Goal: Transaction & Acquisition: Book appointment/travel/reservation

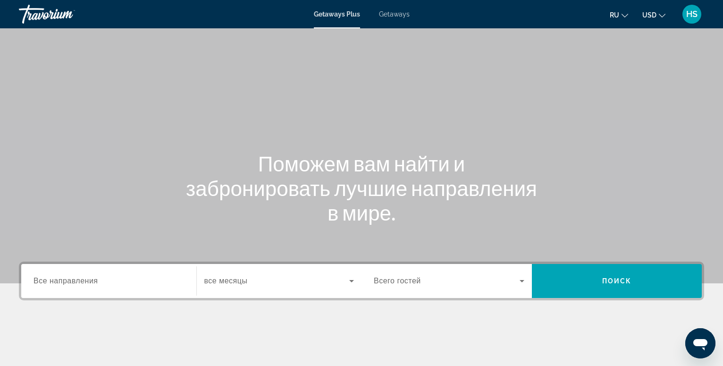
click at [51, 284] on span "Все направления" at bounding box center [65, 280] width 65 height 8
click at [51, 284] on input "Destination Все направления" at bounding box center [108, 280] width 150 height 11
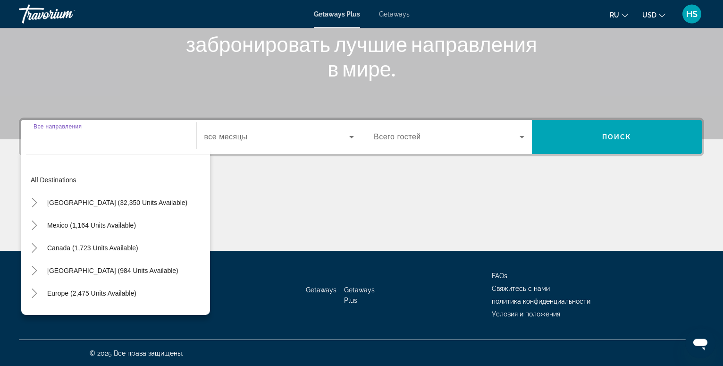
scroll to position [144, 0]
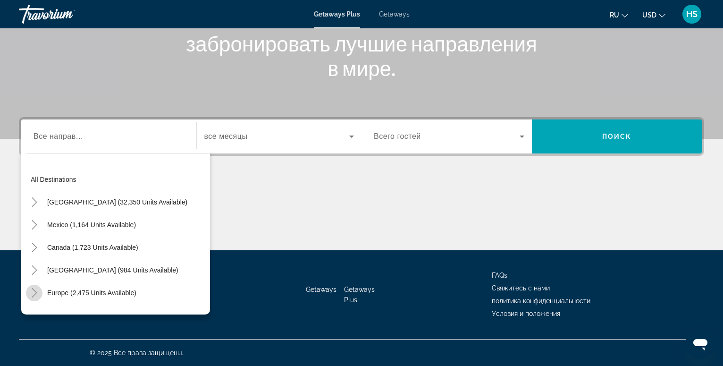
click at [34, 293] on icon "Toggle Europe (2,475 units available)" at bounding box center [34, 292] width 9 height 9
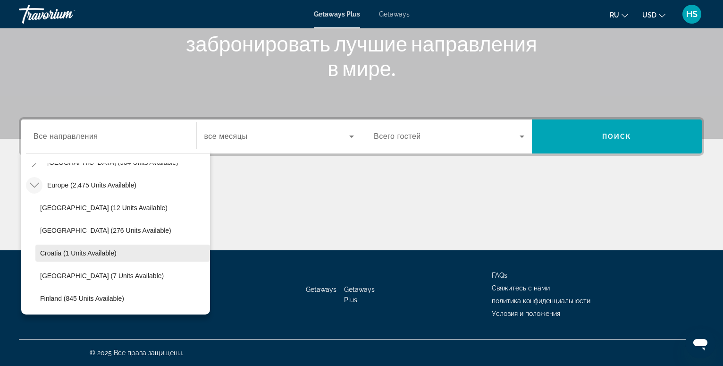
scroll to position [54, 0]
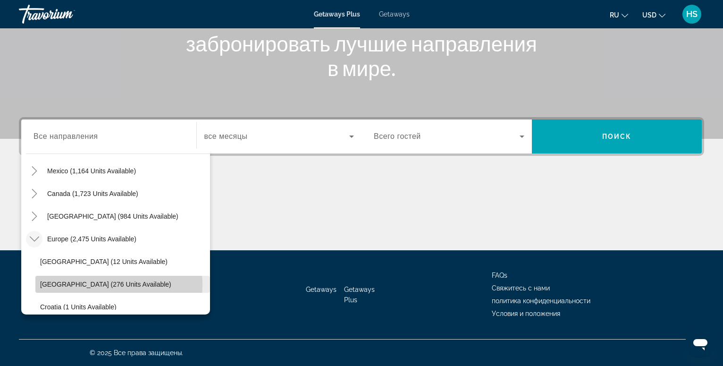
click at [103, 284] on span "Austria (276 units available)" at bounding box center [105, 284] width 131 height 8
type input "**********"
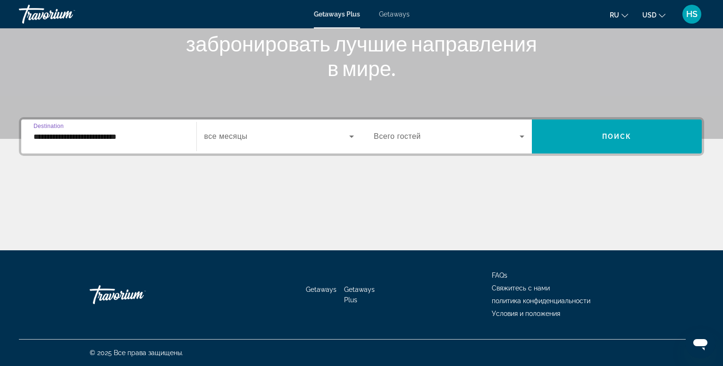
click at [351, 137] on icon "Search widget" at bounding box center [351, 136] width 5 height 2
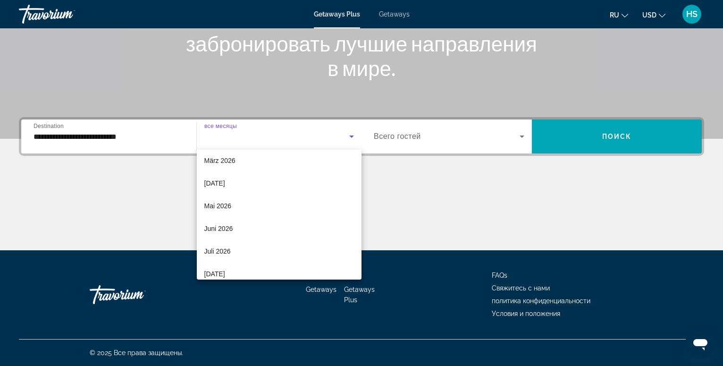
scroll to position [173, 0]
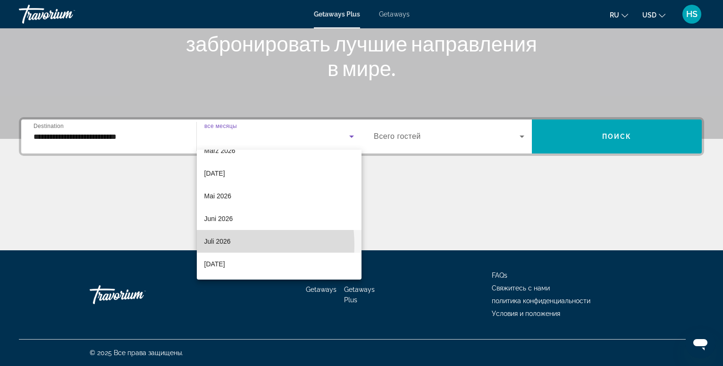
click at [216, 245] on span "Juli 2026" at bounding box center [217, 240] width 26 height 11
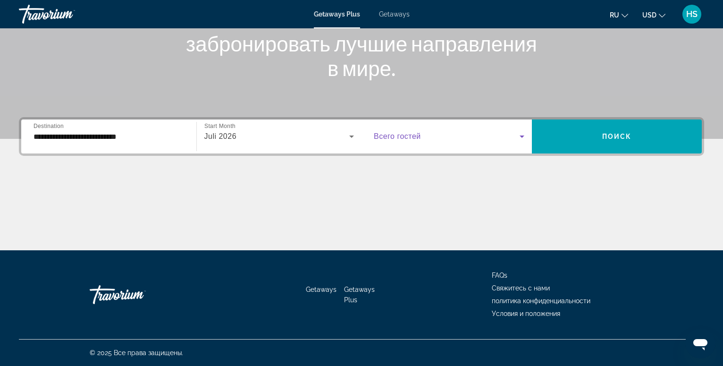
click at [521, 138] on icon "Search widget" at bounding box center [521, 136] width 11 height 11
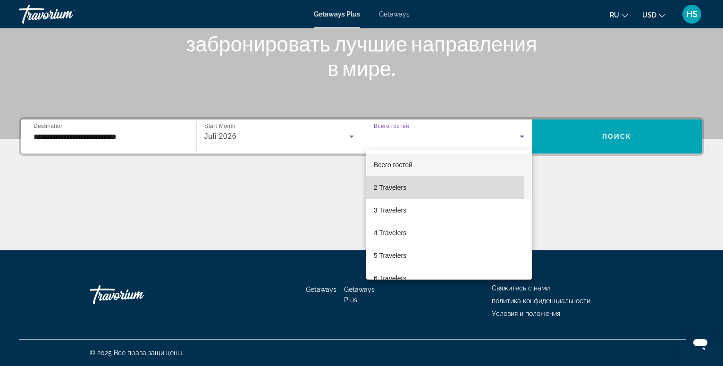
click at [407, 189] on mat-option "2 Travelers" at bounding box center [449, 187] width 166 height 23
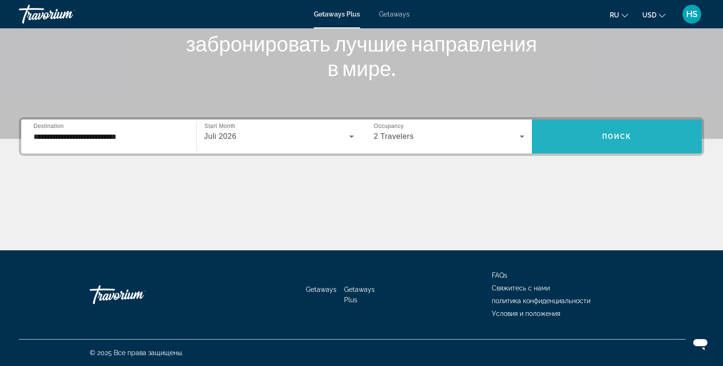
click at [604, 139] on span "Поиск" at bounding box center [617, 137] width 30 height 8
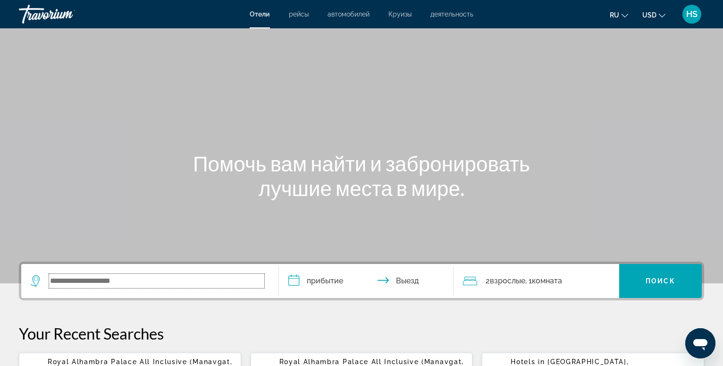
click at [87, 283] on input "Search widget" at bounding box center [156, 281] width 215 height 14
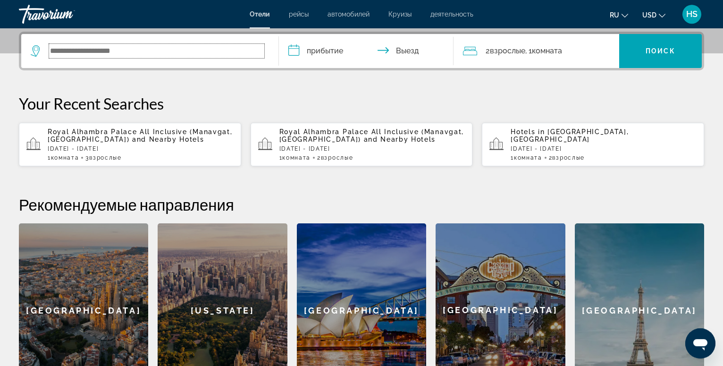
scroll to position [231, 0]
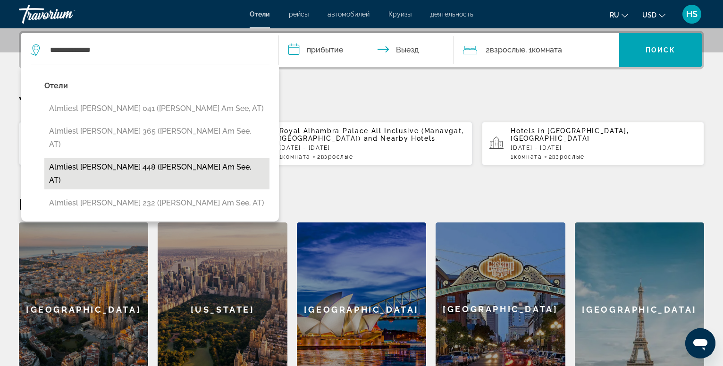
click at [127, 160] on button "Almliesl [PERSON_NAME] 448 ([PERSON_NAME] Am See, AT)" at bounding box center [156, 173] width 225 height 31
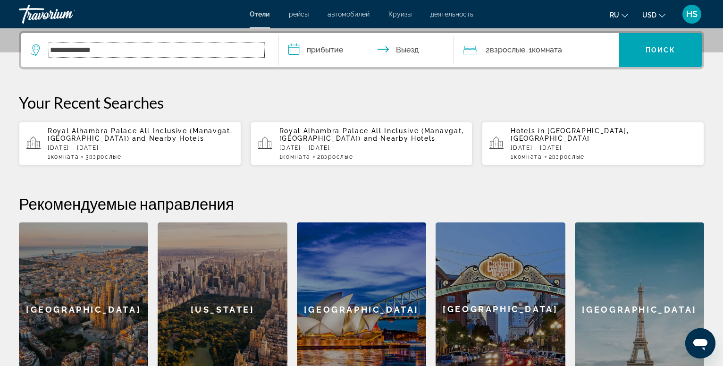
type input "**********"
click at [322, 50] on input "**********" at bounding box center [368, 51] width 179 height 37
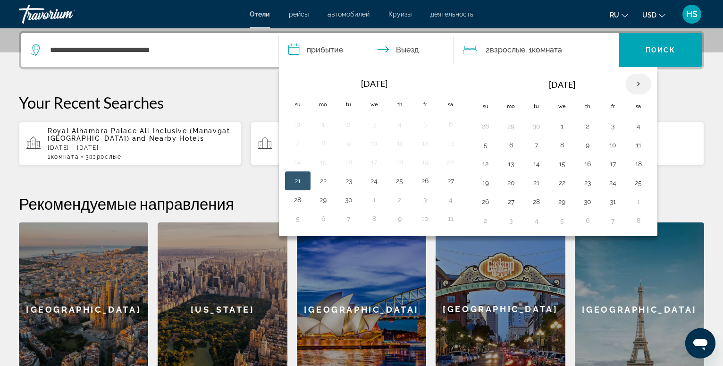
click at [638, 83] on th "Next month" at bounding box center [637, 84] width 25 height 21
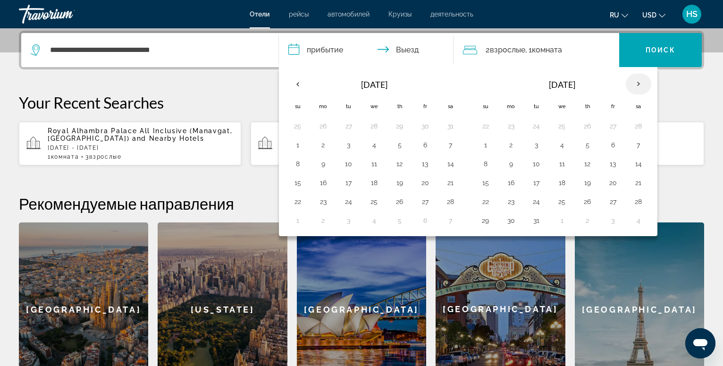
click at [638, 83] on th "Next month" at bounding box center [637, 84] width 25 height 21
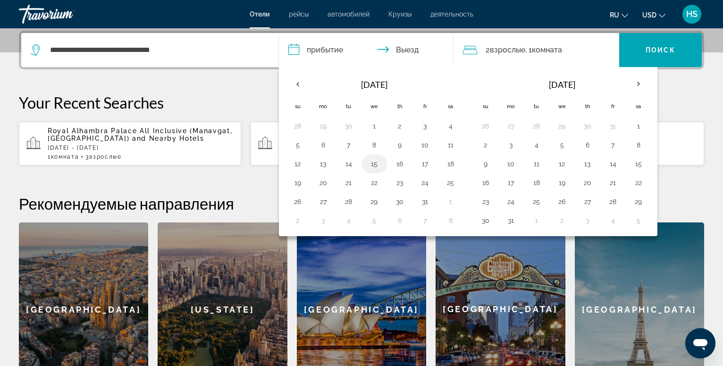
click at [374, 165] on button "15" at bounding box center [373, 163] width 15 height 13
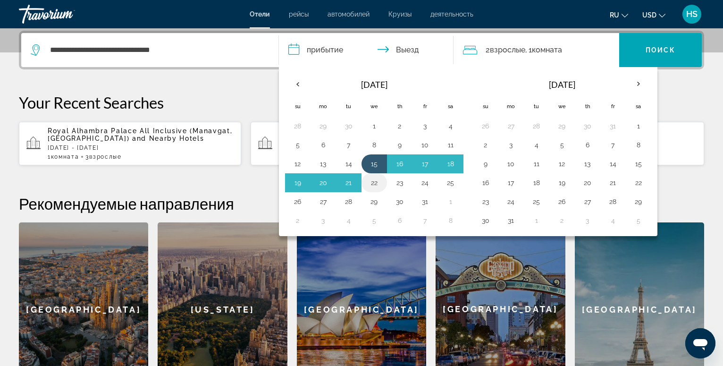
click at [372, 183] on button "22" at bounding box center [373, 182] width 15 height 13
type input "**********"
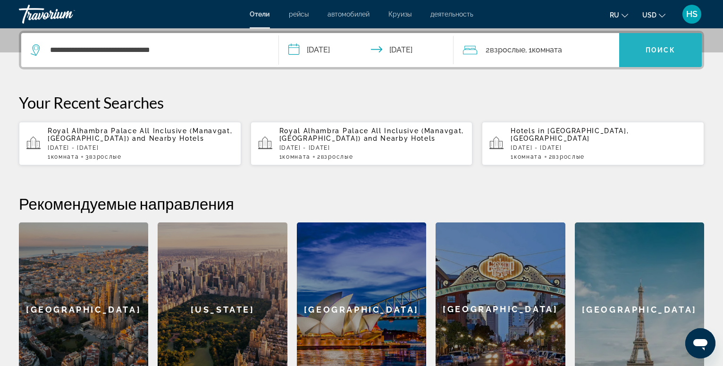
click at [659, 55] on span "Search widget" at bounding box center [660, 50] width 83 height 23
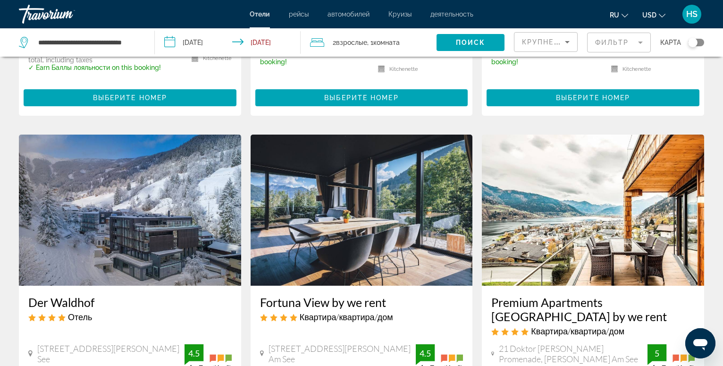
scroll to position [1203, 0]
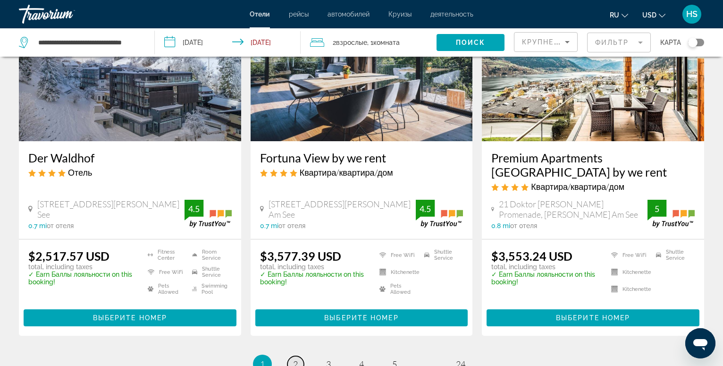
click at [299, 356] on link "page 2" at bounding box center [295, 364] width 17 height 17
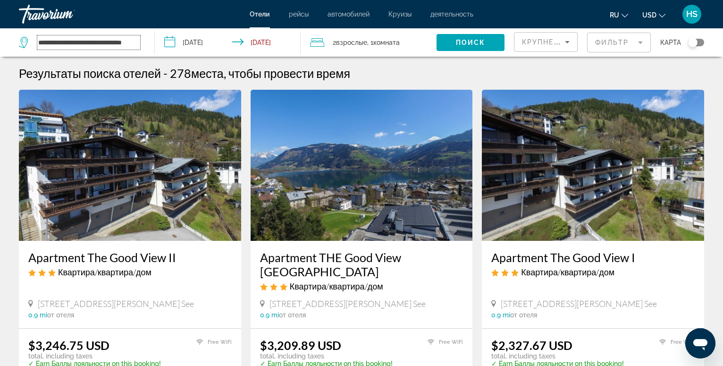
drag, startPoint x: 139, startPoint y: 43, endPoint x: 26, endPoint y: 47, distance: 112.3
click at [37, 47] on input "**********" at bounding box center [88, 42] width 103 height 14
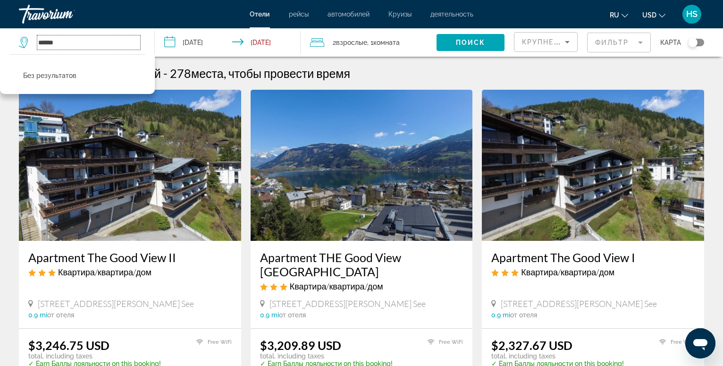
drag, startPoint x: 73, startPoint y: 47, endPoint x: 15, endPoint y: 49, distance: 58.5
click at [37, 49] on input "******" at bounding box center [88, 42] width 103 height 14
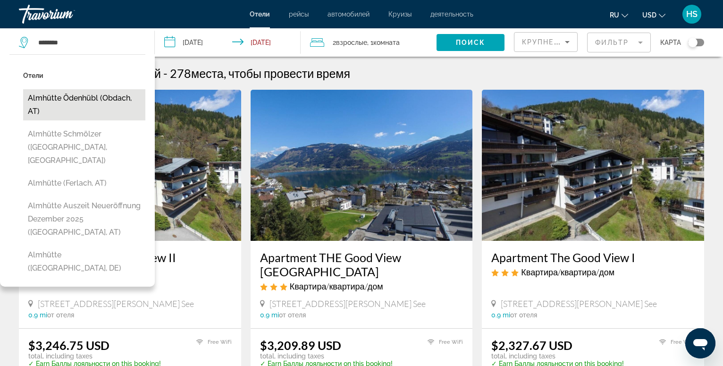
click at [85, 100] on button "Almhütte Ödenhübl (Obdach, AT)" at bounding box center [84, 104] width 122 height 31
type input "**********"
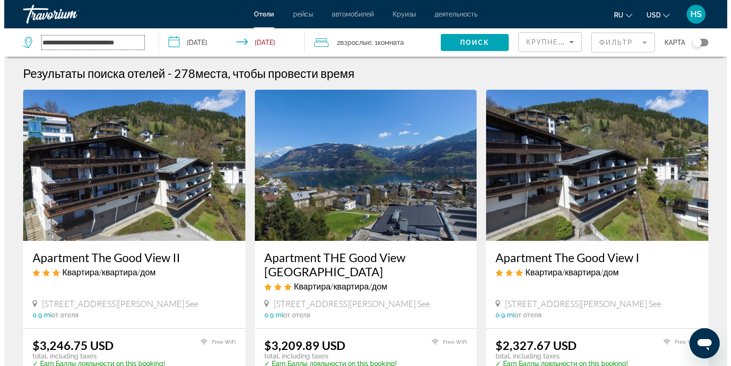
scroll to position [0, 1]
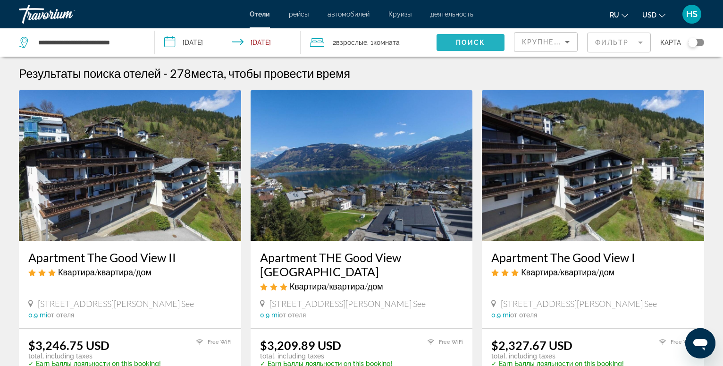
click at [476, 43] on span "Поиск" at bounding box center [471, 43] width 30 height 8
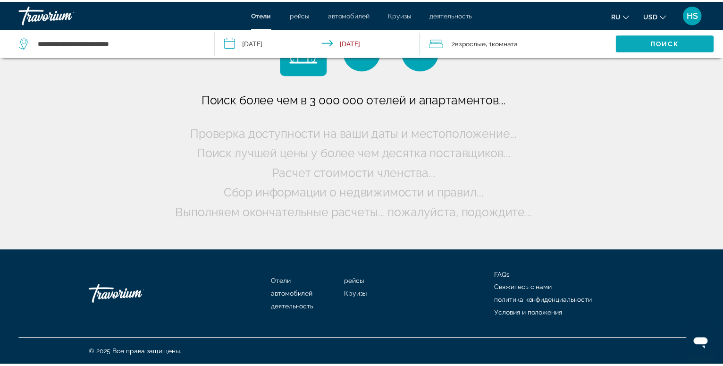
scroll to position [0, 0]
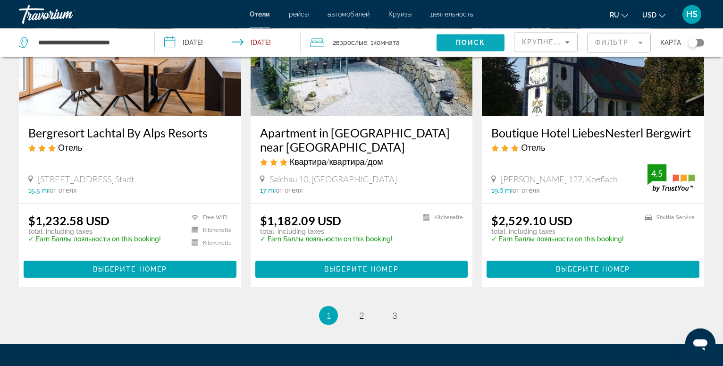
scroll to position [1251, 0]
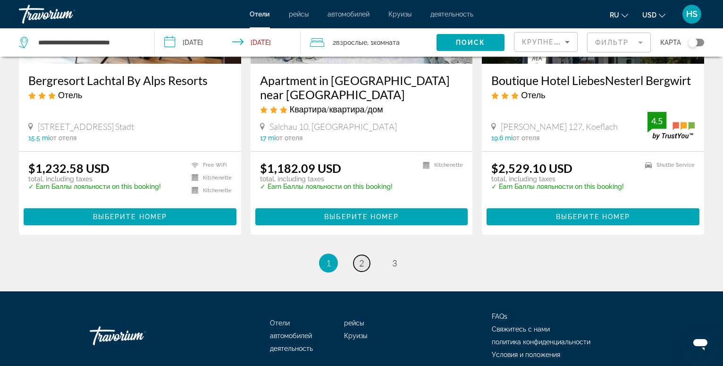
click at [358, 255] on link "page 2" at bounding box center [361, 263] width 17 height 17
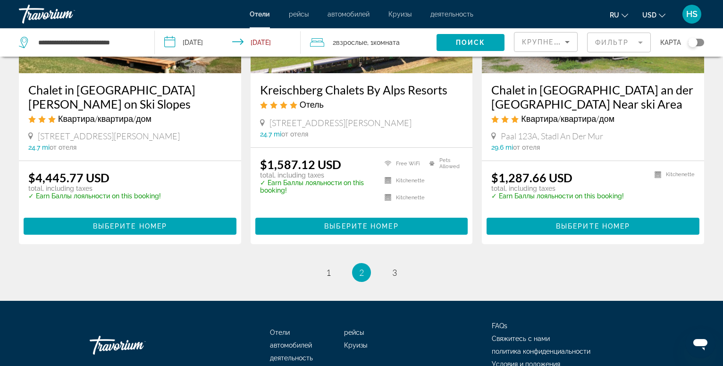
scroll to position [1259, 0]
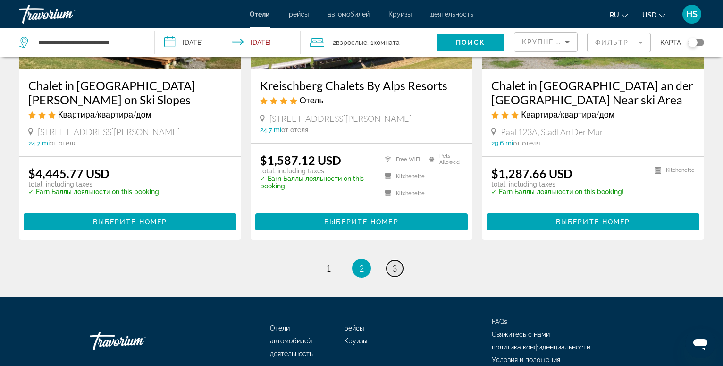
click at [395, 263] on span "3" at bounding box center [394, 268] width 5 height 10
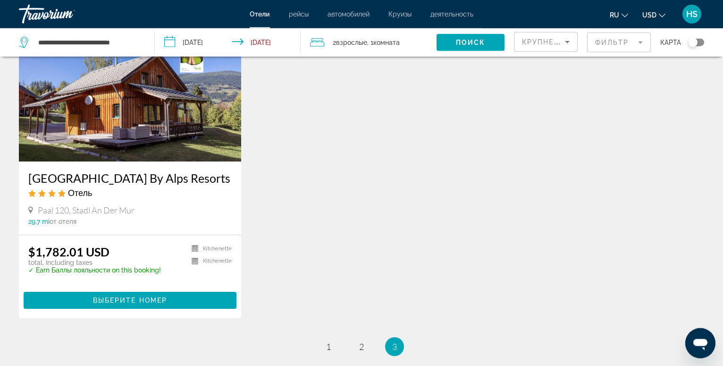
scroll to position [96, 0]
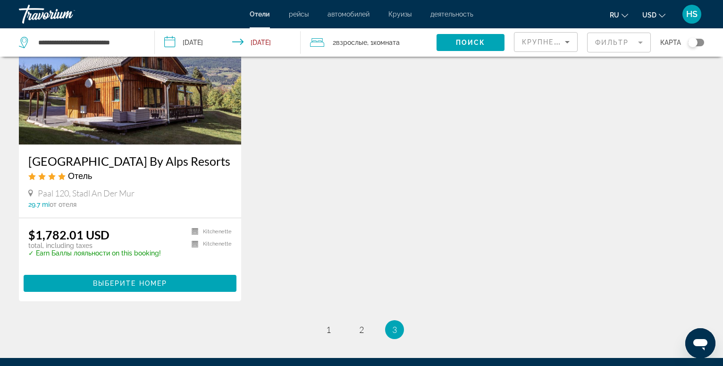
click at [124, 161] on h3 "[GEOGRAPHIC_DATA] By Alps Resorts" at bounding box center [129, 161] width 203 height 14
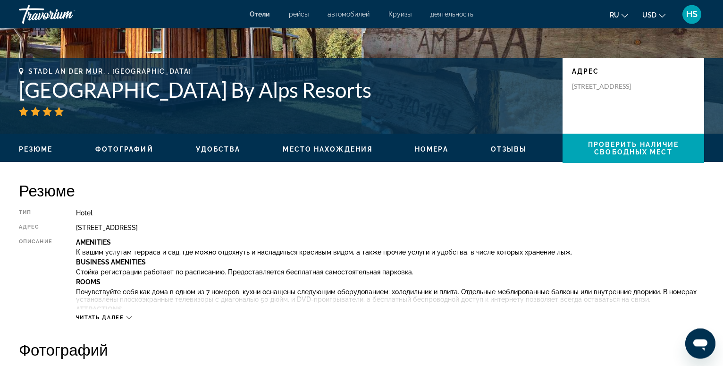
scroll to position [192, 0]
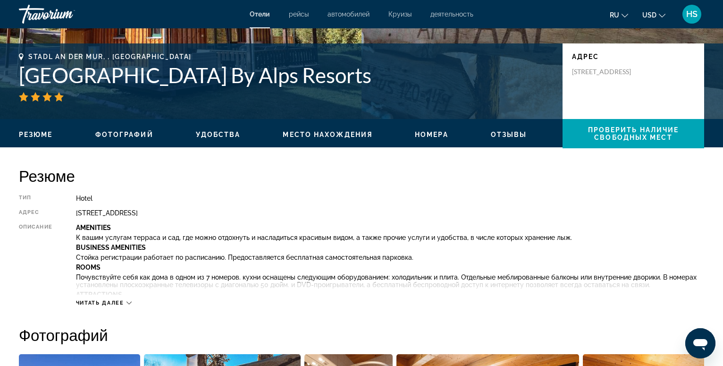
click at [125, 133] on span "Фотографий" at bounding box center [124, 135] width 58 height 8
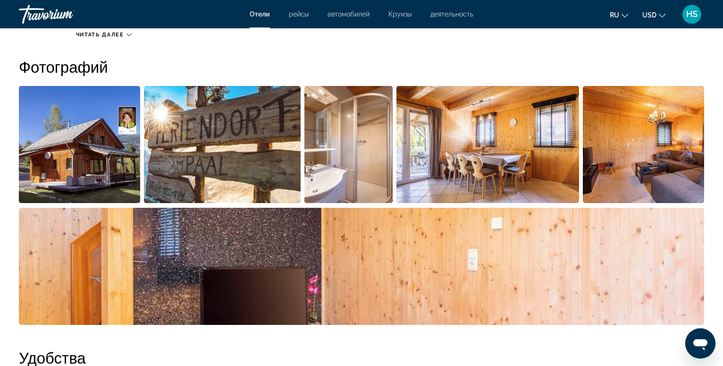
scroll to position [461, 0]
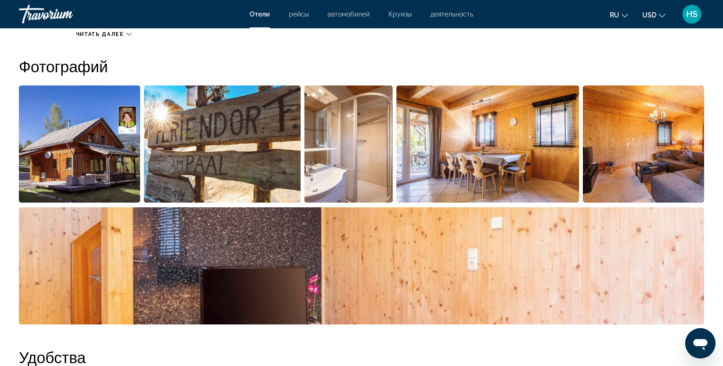
click at [91, 168] on img "Open full-screen image slider" at bounding box center [79, 143] width 121 height 117
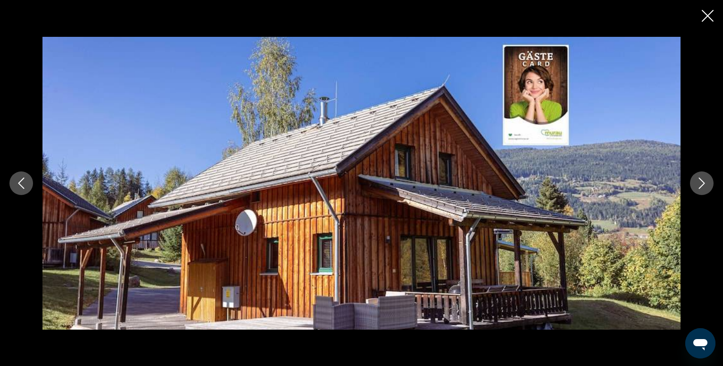
scroll to position [557, 0]
click at [703, 182] on icon "Next image" at bounding box center [701, 182] width 6 height 11
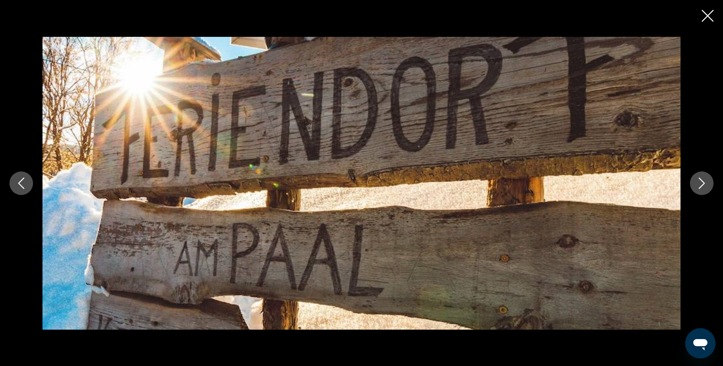
click at [703, 182] on icon "Next image" at bounding box center [701, 182] width 6 height 11
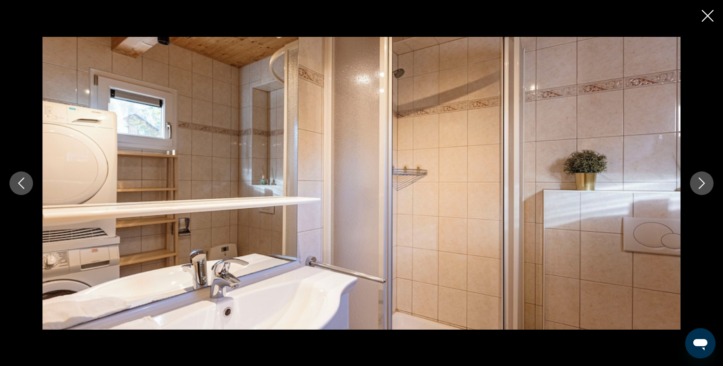
click at [703, 182] on icon "Next image" at bounding box center [701, 182] width 6 height 11
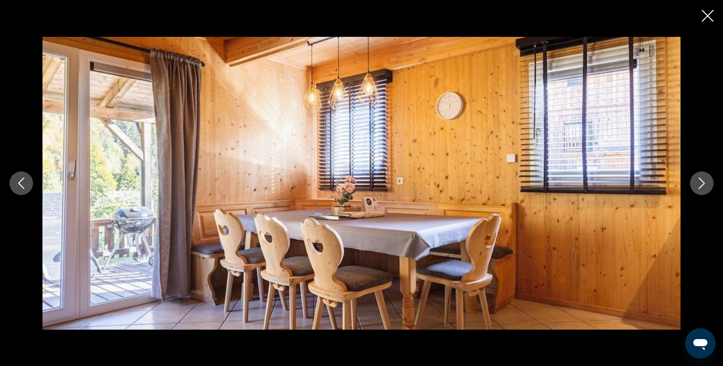
click at [703, 182] on icon "Next image" at bounding box center [701, 182] width 6 height 11
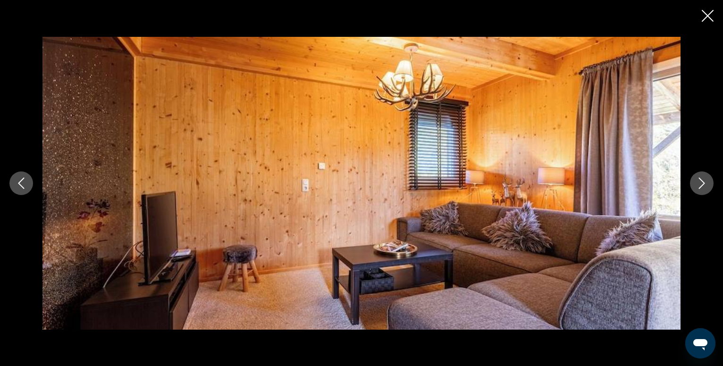
click at [701, 184] on icon "Next image" at bounding box center [701, 182] width 11 height 11
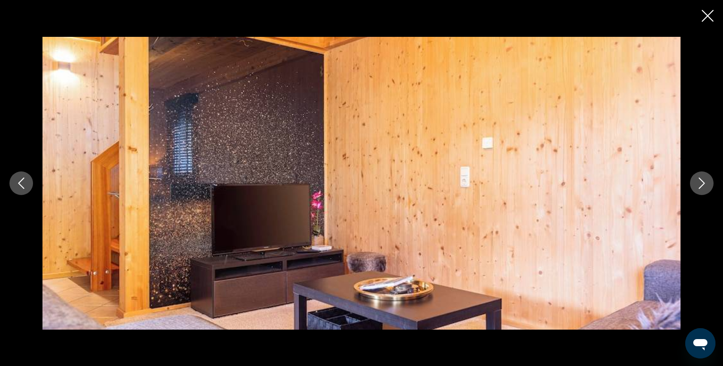
click at [701, 184] on icon "Next image" at bounding box center [701, 182] width 11 height 11
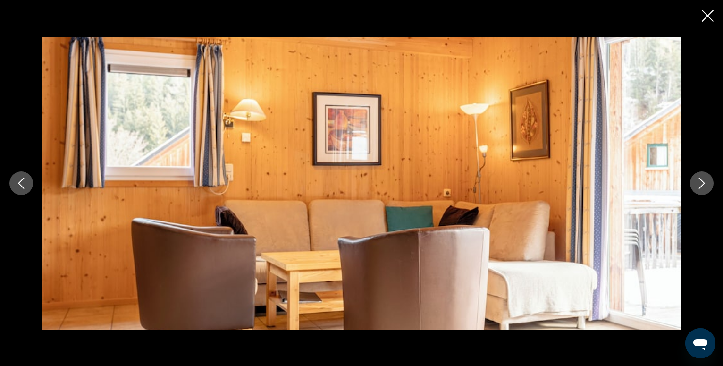
click at [701, 184] on icon "Next image" at bounding box center [701, 182] width 11 height 11
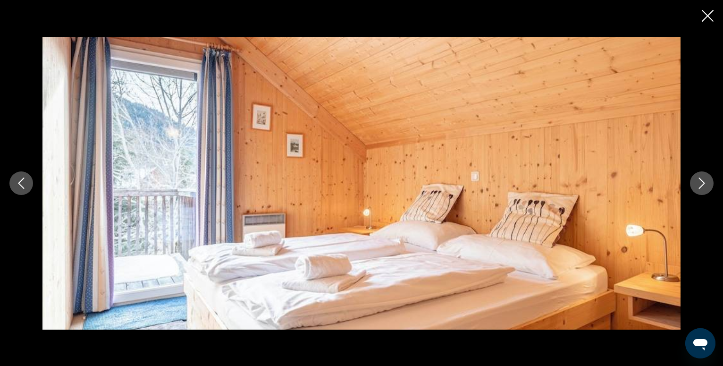
click at [701, 184] on icon "Next image" at bounding box center [701, 182] width 11 height 11
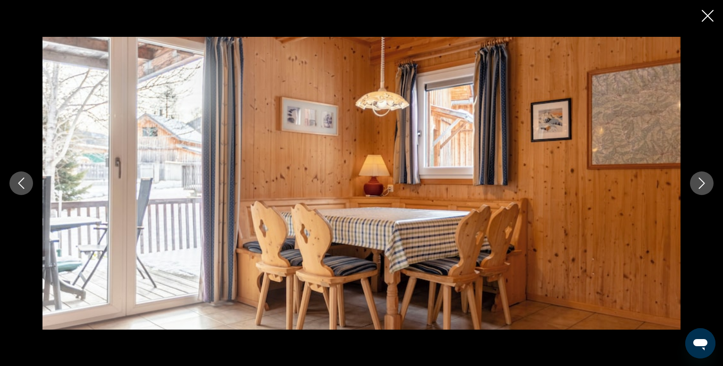
click at [701, 184] on icon "Next image" at bounding box center [701, 182] width 11 height 11
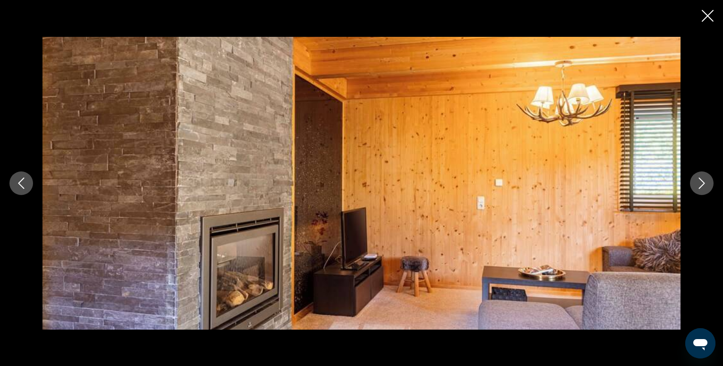
click at [701, 184] on icon "Next image" at bounding box center [701, 182] width 11 height 11
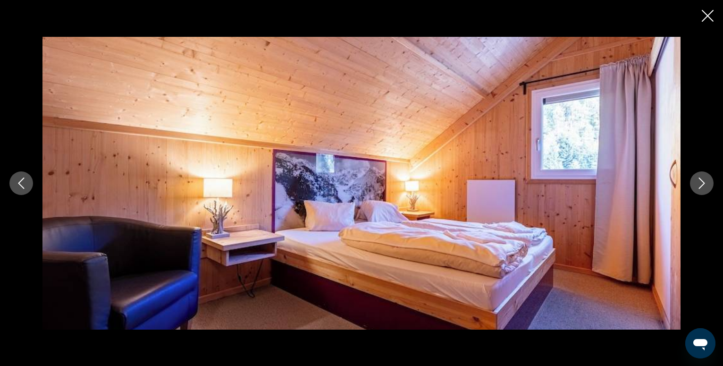
click at [701, 184] on icon "Next image" at bounding box center [701, 182] width 11 height 11
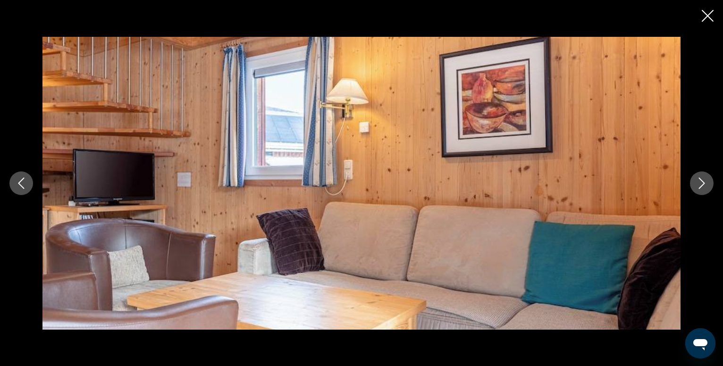
click at [701, 184] on icon "Next image" at bounding box center [701, 182] width 11 height 11
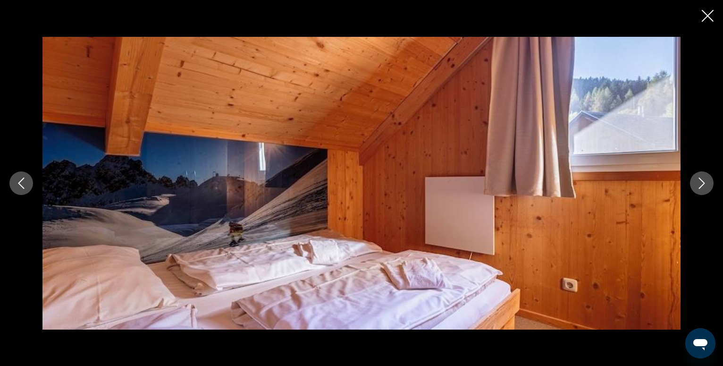
click at [709, 16] on icon "Close slideshow" at bounding box center [707, 16] width 12 height 12
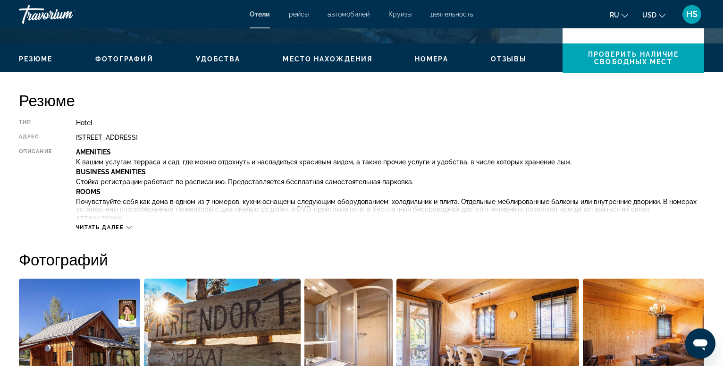
scroll to position [228, 0]
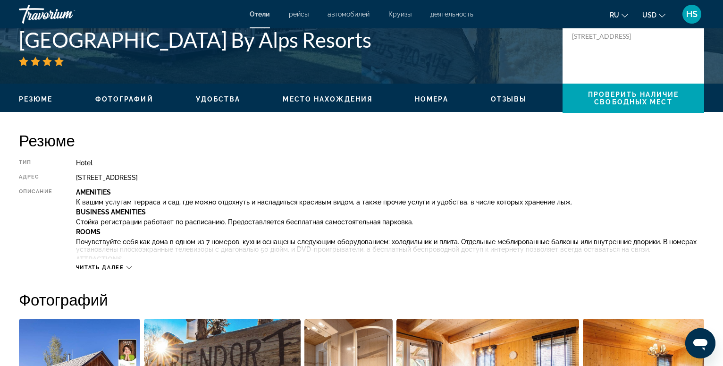
click at [129, 267] on icon "Main content" at bounding box center [128, 267] width 5 height 5
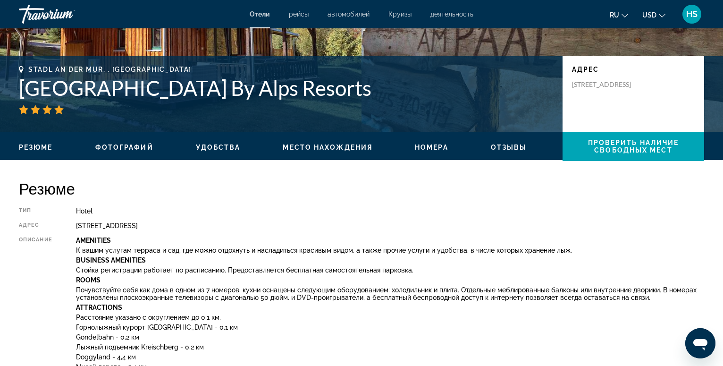
scroll to position [0, 0]
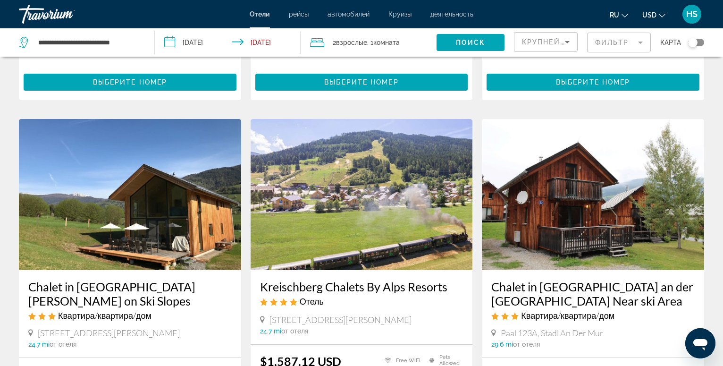
scroll to position [1155, 0]
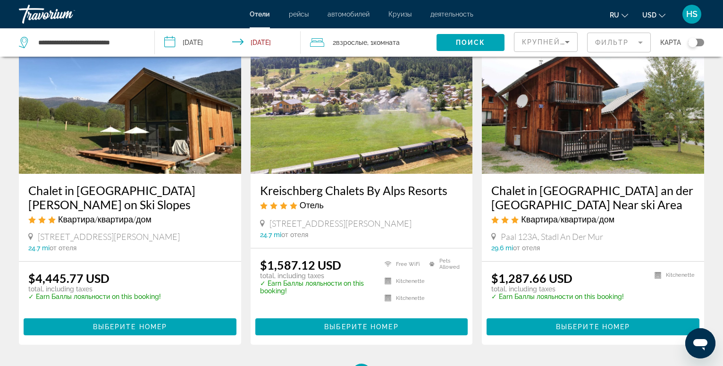
click at [592, 121] on img "Main content" at bounding box center [593, 98] width 222 height 151
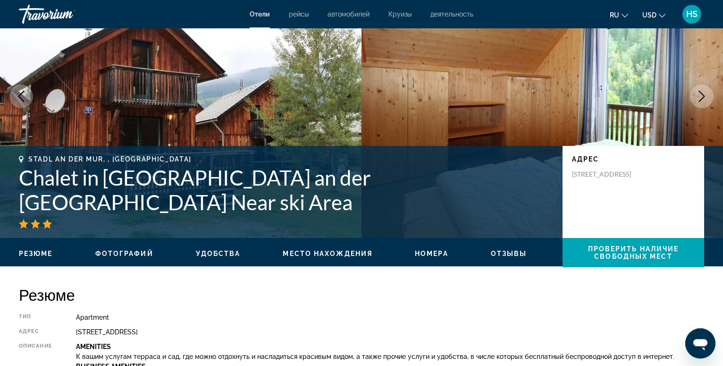
scroll to position [241, 0]
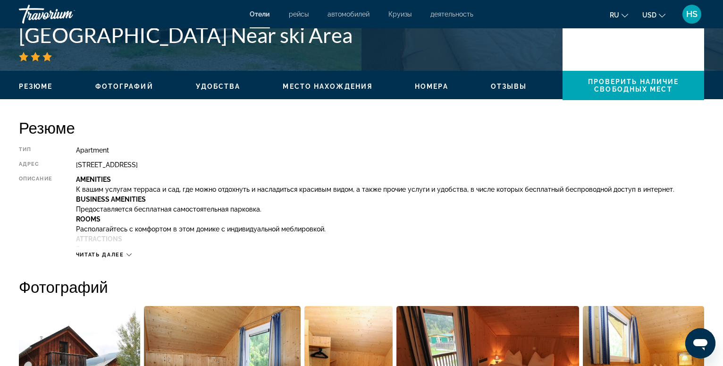
click at [129, 255] on icon "Main content" at bounding box center [128, 254] width 5 height 3
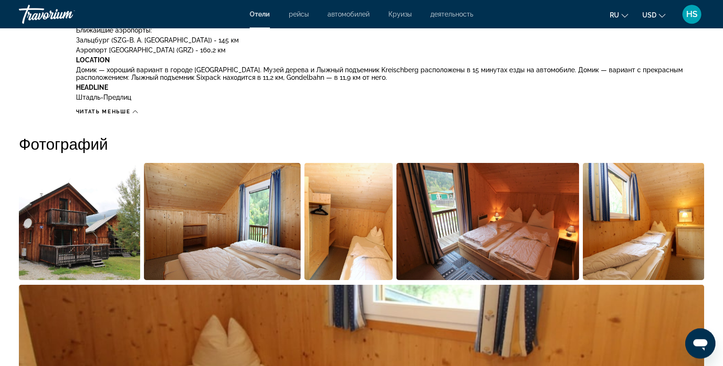
scroll to position [673, 0]
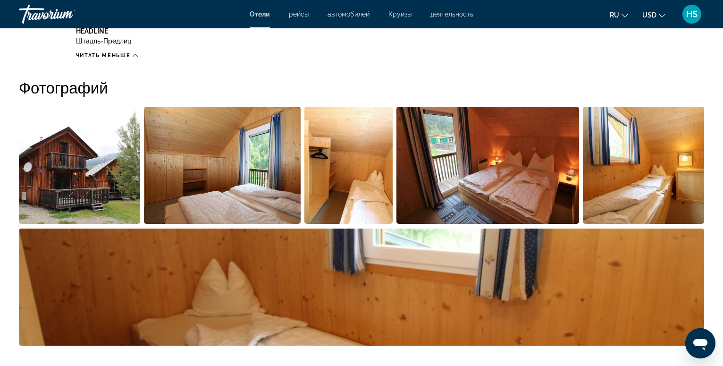
click at [66, 175] on img "Open full-screen image slider" at bounding box center [79, 165] width 121 height 117
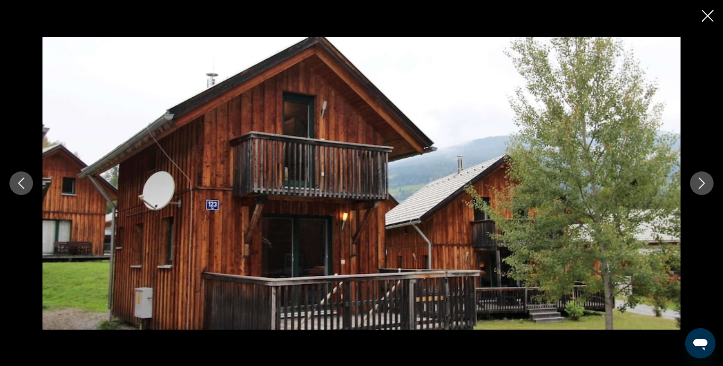
click at [703, 185] on icon "Next image" at bounding box center [701, 182] width 11 height 11
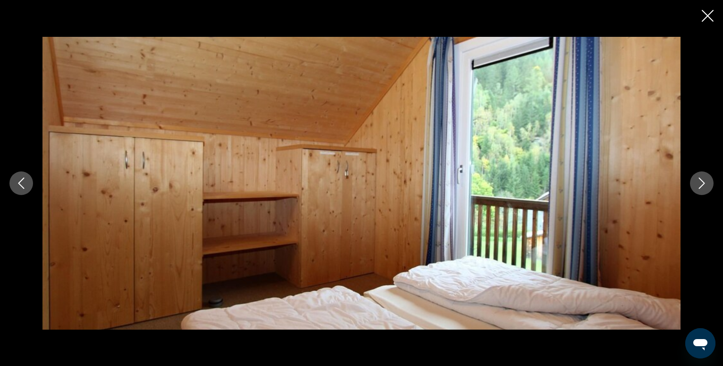
click at [703, 185] on icon "Next image" at bounding box center [701, 182] width 11 height 11
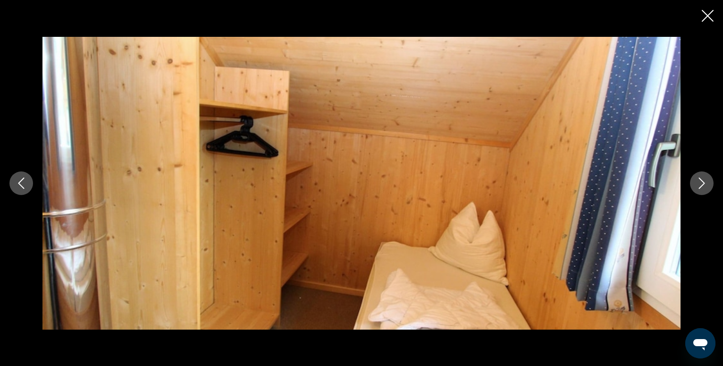
click at [703, 185] on icon "Next image" at bounding box center [701, 182] width 11 height 11
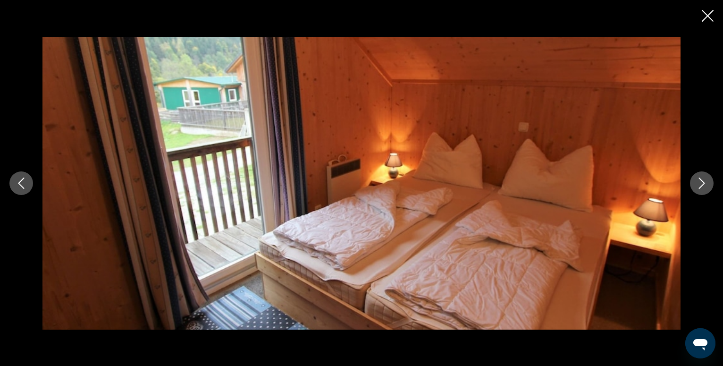
click at [703, 185] on icon "Next image" at bounding box center [701, 182] width 11 height 11
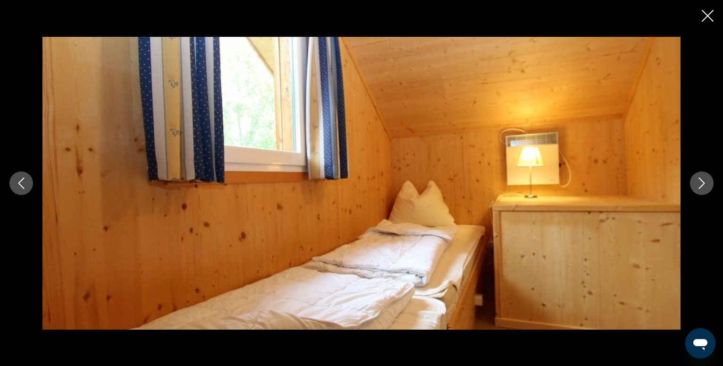
click at [703, 185] on icon "Next image" at bounding box center [701, 182] width 11 height 11
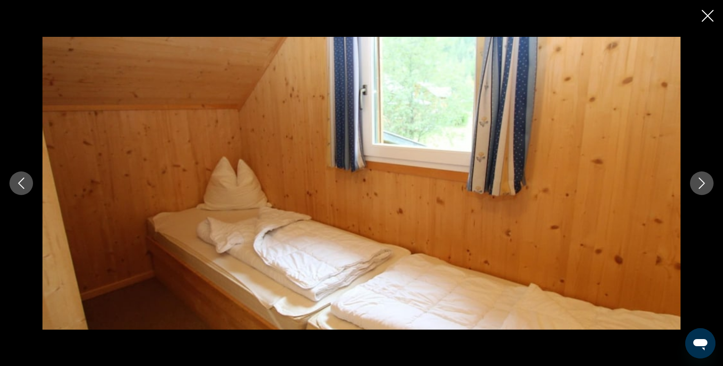
click at [703, 185] on icon "Next image" at bounding box center [701, 182] width 11 height 11
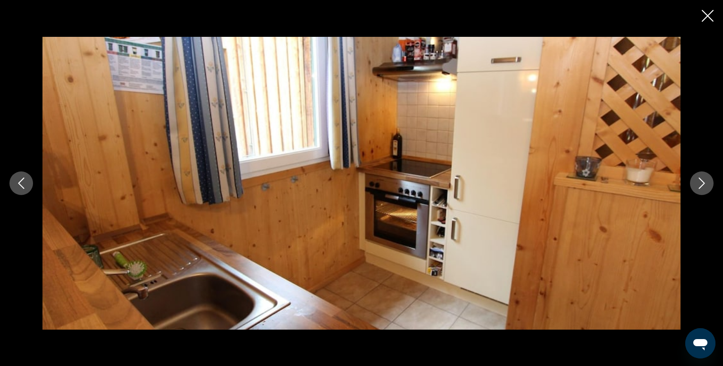
click at [703, 185] on icon "Next image" at bounding box center [701, 182] width 11 height 11
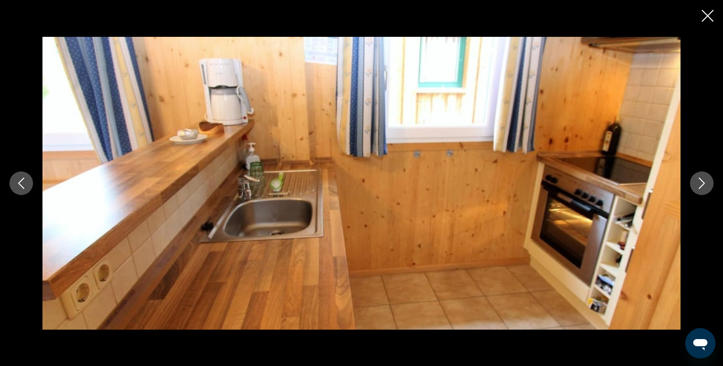
click at [703, 185] on icon "Next image" at bounding box center [701, 182] width 11 height 11
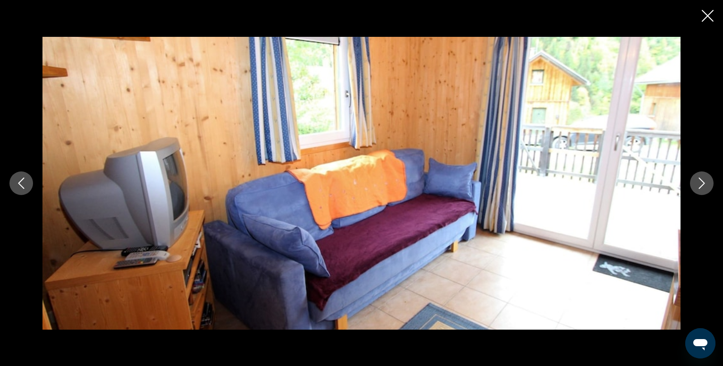
click at [703, 185] on icon "Next image" at bounding box center [701, 182] width 11 height 11
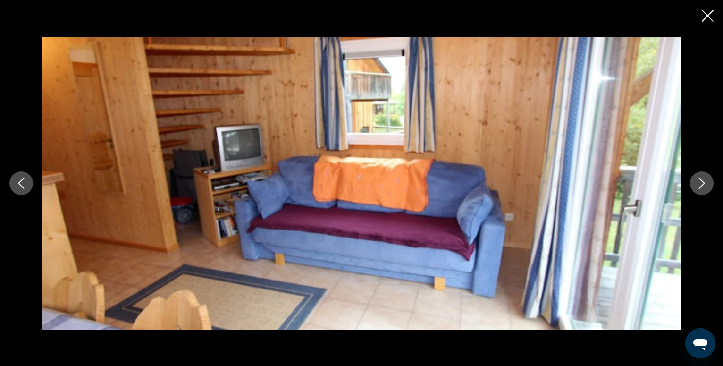
click at [706, 14] on icon "Close slideshow" at bounding box center [707, 16] width 12 height 12
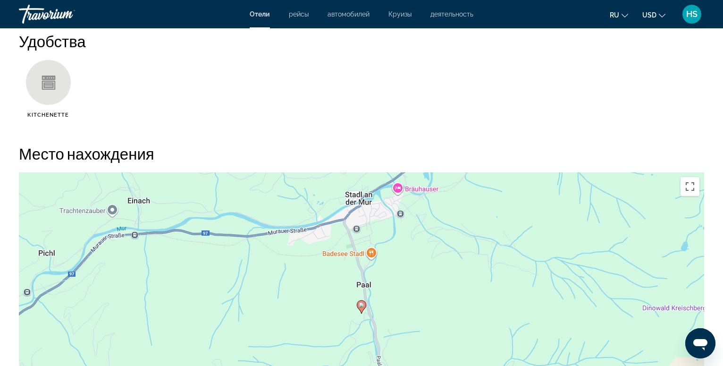
scroll to position [577, 0]
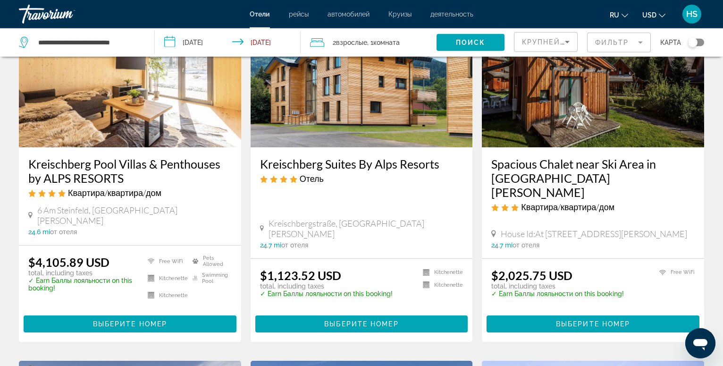
scroll to position [722, 0]
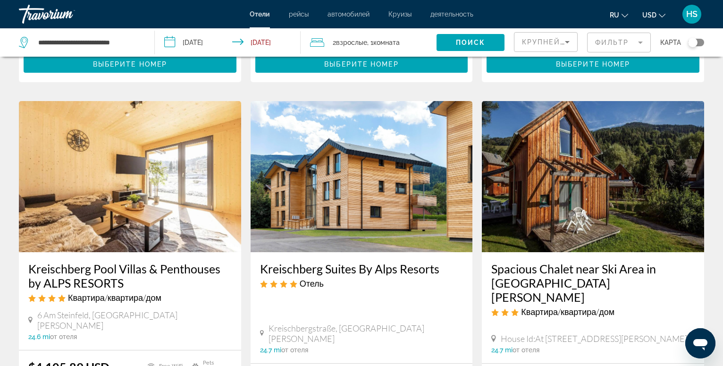
click at [336, 159] on img "Main content" at bounding box center [361, 176] width 222 height 151
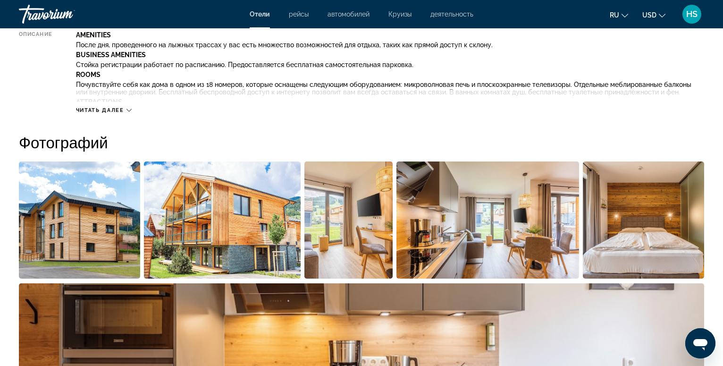
scroll to position [241, 0]
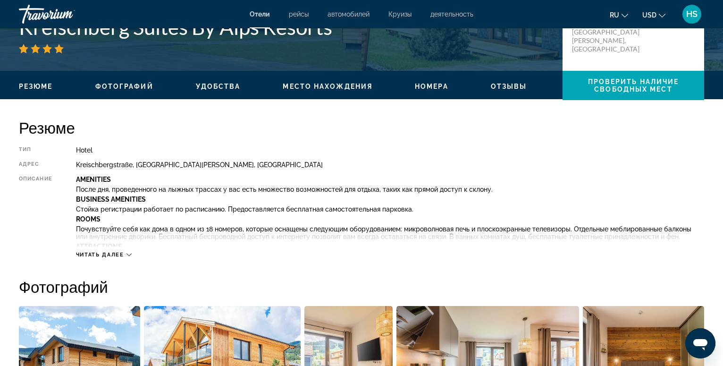
click at [128, 255] on icon "Main content" at bounding box center [128, 254] width 5 height 5
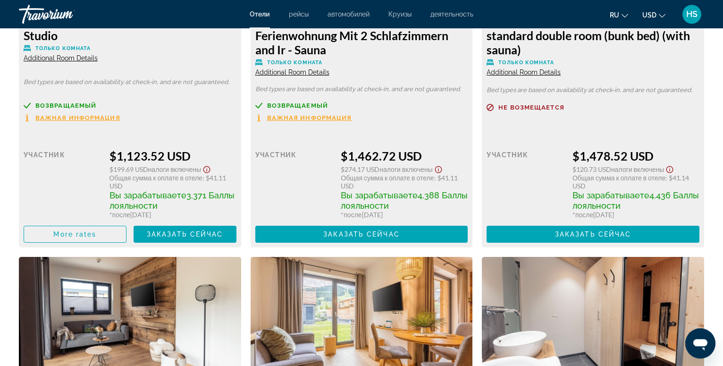
scroll to position [1636, 0]
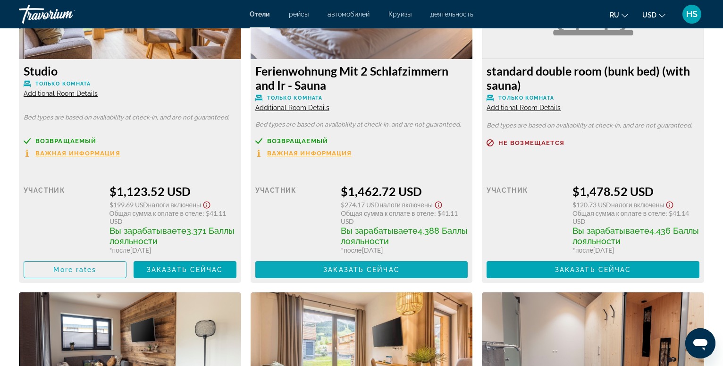
click at [370, 270] on span "Заказать сейчас" at bounding box center [361, 270] width 76 height 8
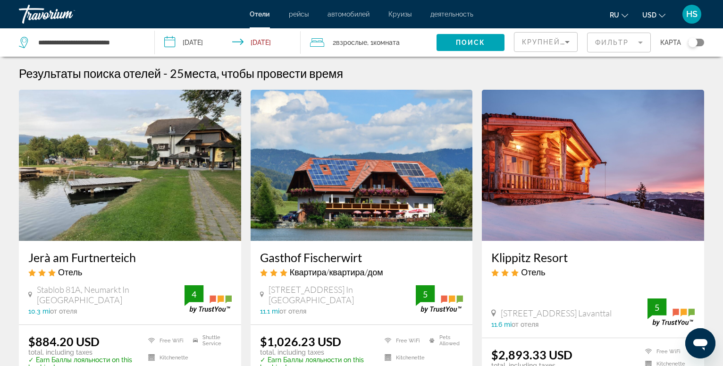
drag, startPoint x: 143, startPoint y: 42, endPoint x: 127, endPoint y: 37, distance: 16.6
click at [116, 37] on div "**********" at bounding box center [82, 42] width 126 height 28
drag, startPoint x: 105, startPoint y: 44, endPoint x: 35, endPoint y: 41, distance: 69.9
click at [37, 41] on input "**********" at bounding box center [88, 42] width 103 height 14
drag, startPoint x: 71, startPoint y: 40, endPoint x: 19, endPoint y: 44, distance: 52.1
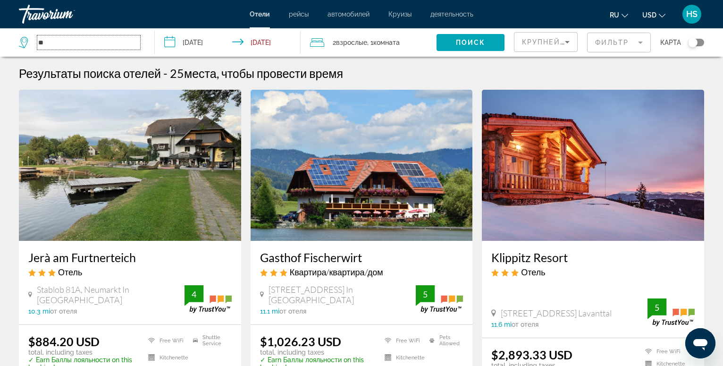
click at [37, 44] on input "**" at bounding box center [88, 42] width 103 height 14
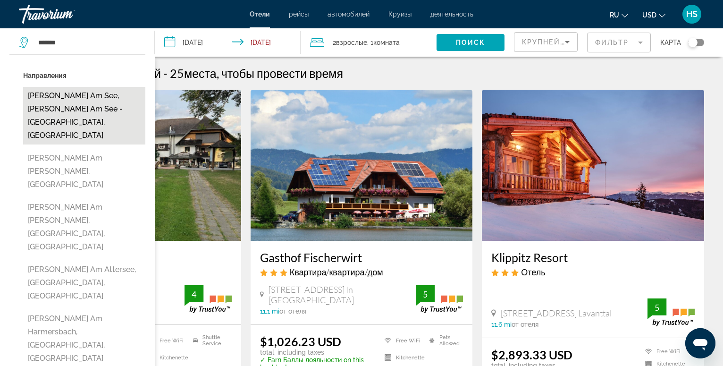
click at [62, 95] on button "[PERSON_NAME] Am See, [PERSON_NAME] Am See - [GEOGRAPHIC_DATA], [GEOGRAPHIC_DAT…" at bounding box center [84, 116] width 122 height 58
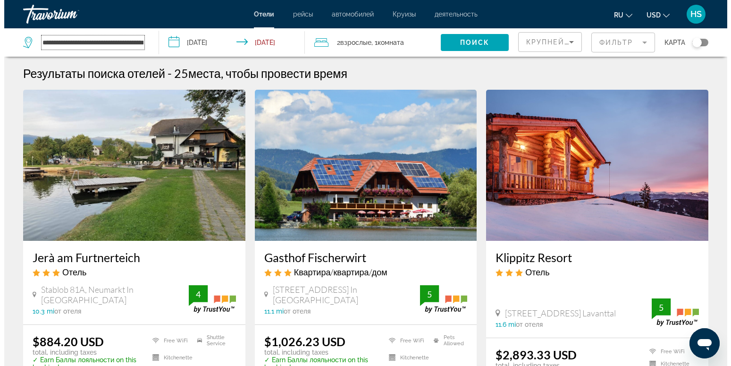
scroll to position [0, 32]
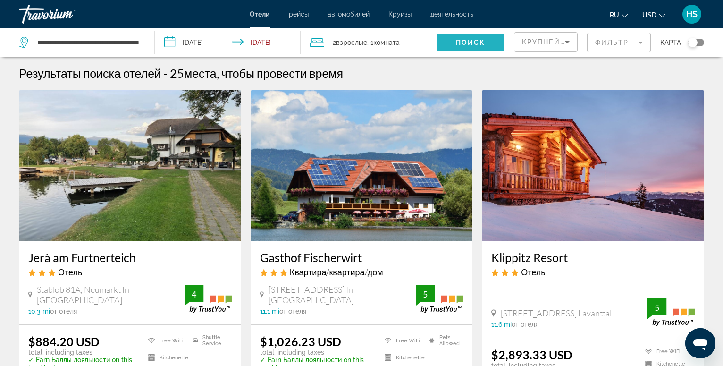
click at [488, 38] on span "Search widget" at bounding box center [470, 42] width 68 height 23
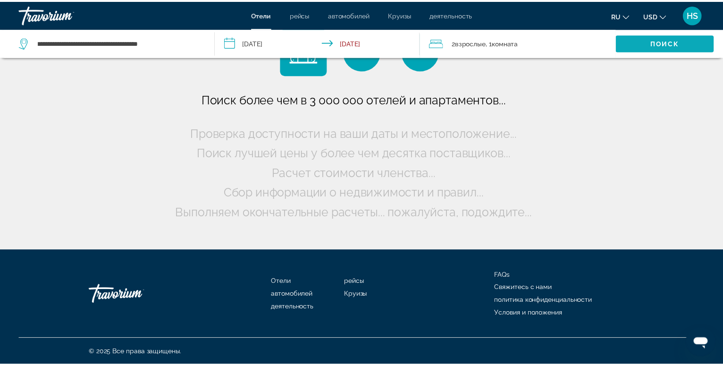
scroll to position [0, 0]
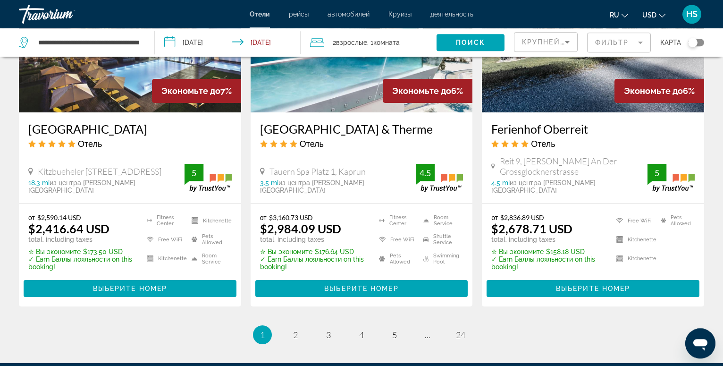
scroll to position [1277, 0]
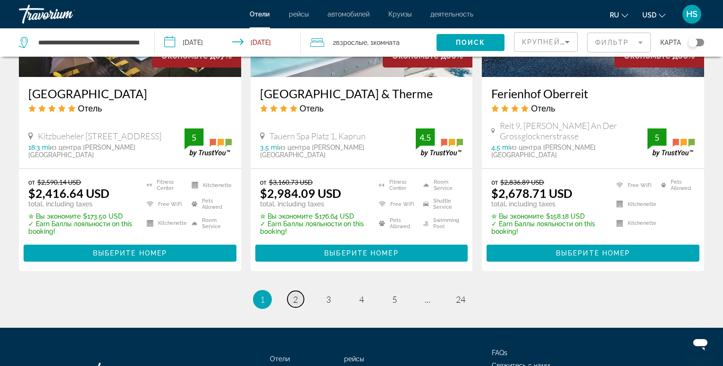
click at [294, 294] on span "2" at bounding box center [295, 299] width 5 height 10
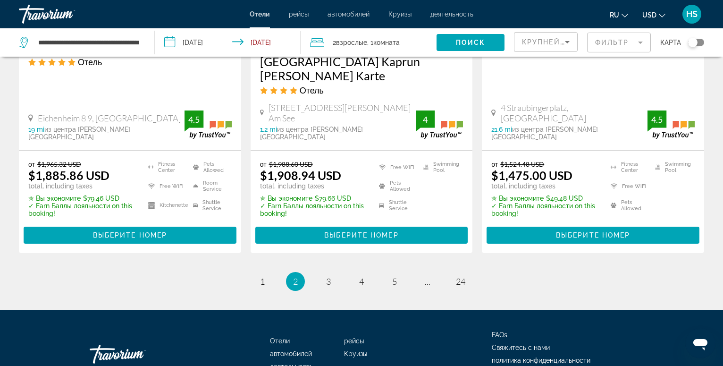
scroll to position [1342, 0]
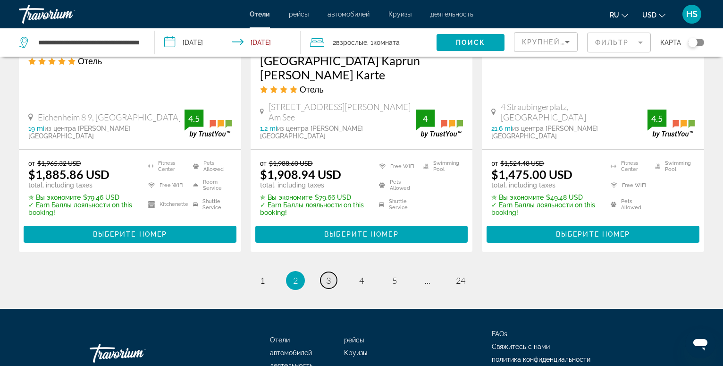
click at [328, 275] on span "3" at bounding box center [328, 280] width 5 height 10
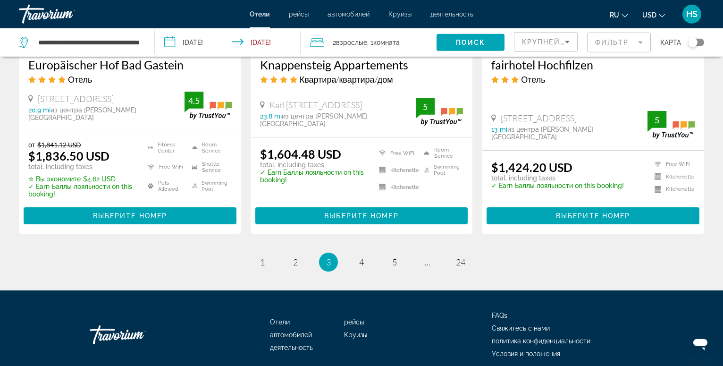
scroll to position [1334, 0]
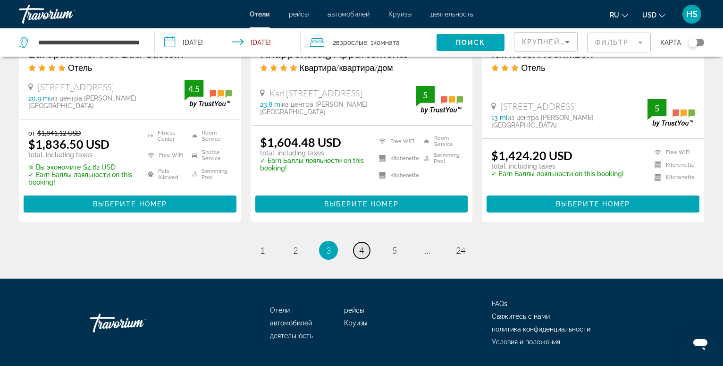
click at [360, 245] on span "4" at bounding box center [361, 250] width 5 height 10
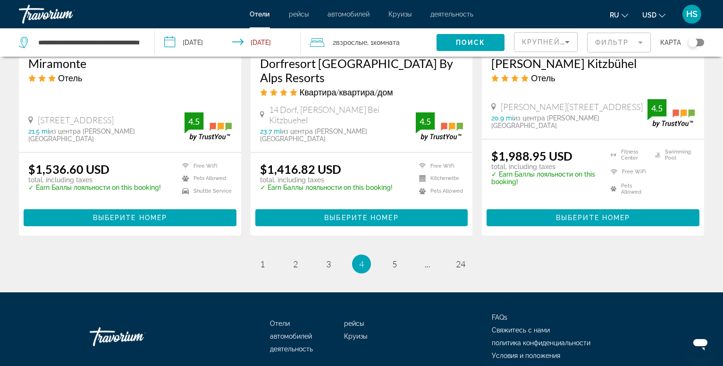
scroll to position [1276, 0]
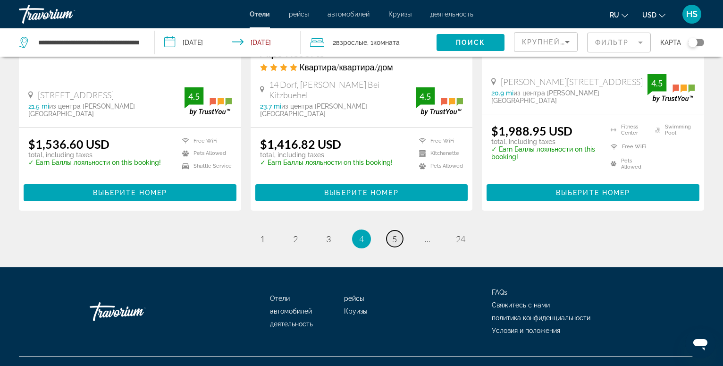
click at [396, 233] on span "5" at bounding box center [394, 238] width 5 height 10
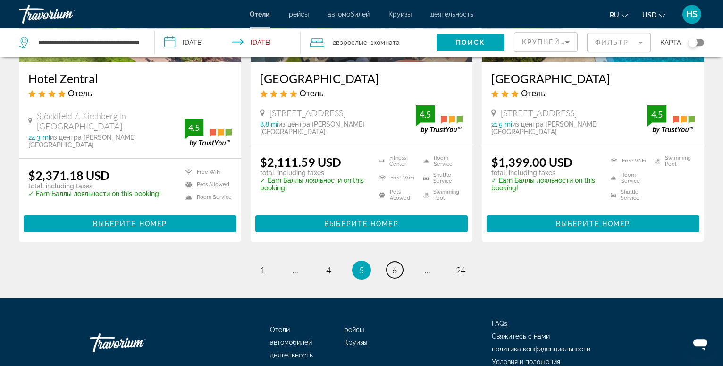
scroll to position [1275, 0]
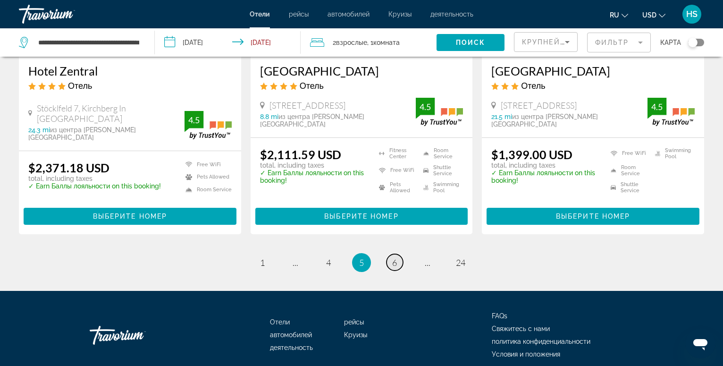
click at [396, 257] on span "6" at bounding box center [394, 262] width 5 height 10
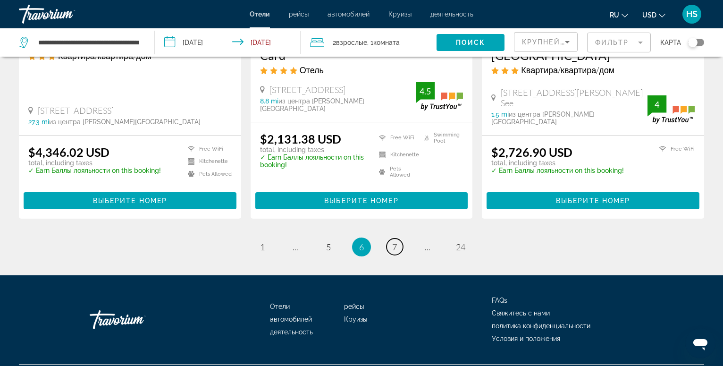
scroll to position [1289, 0]
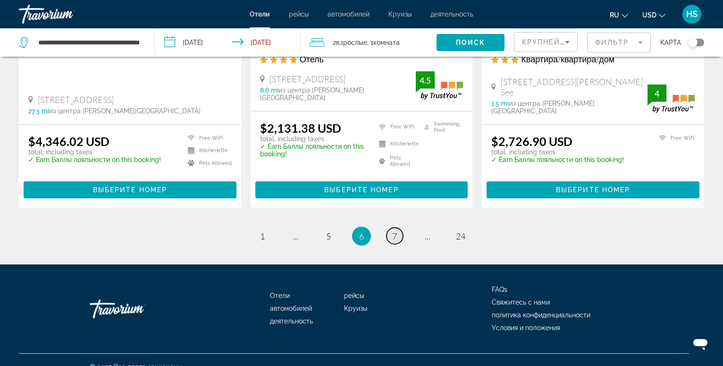
click at [393, 231] on span "7" at bounding box center [394, 236] width 5 height 10
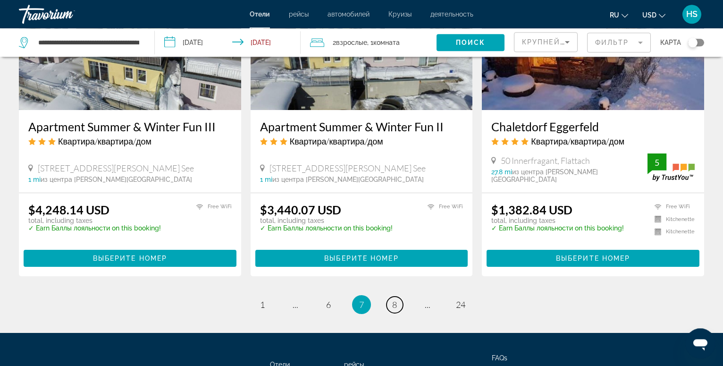
scroll to position [1251, 0]
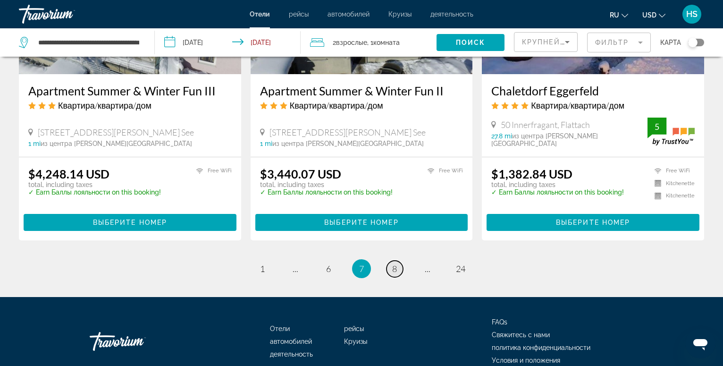
click at [393, 263] on span "8" at bounding box center [394, 268] width 5 height 10
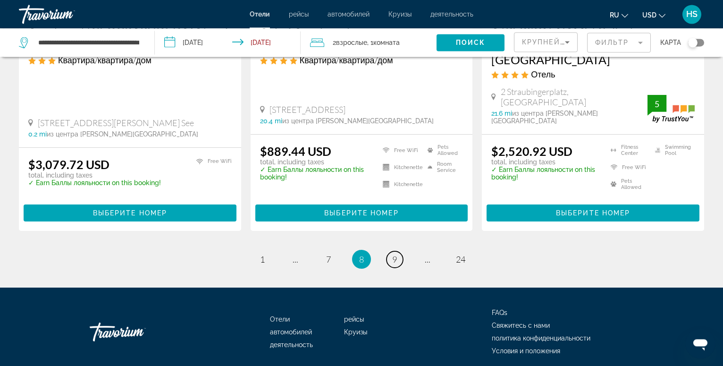
scroll to position [1308, 0]
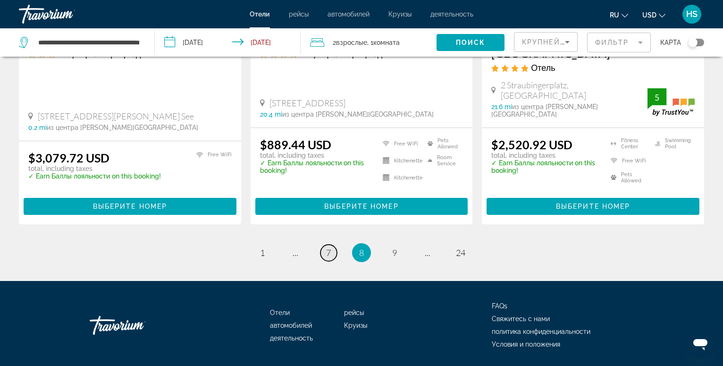
click at [328, 247] on span "7" at bounding box center [328, 252] width 5 height 10
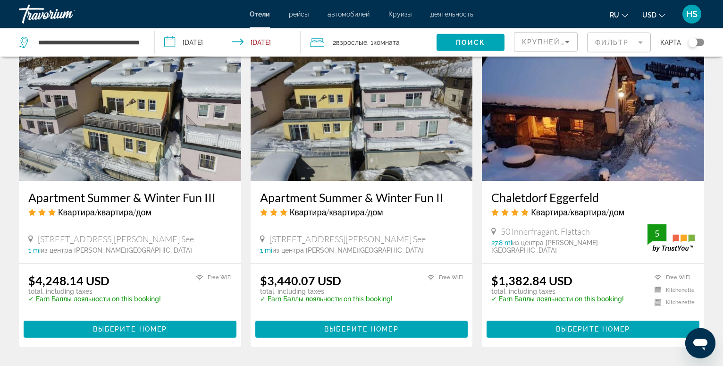
scroll to position [1155, 0]
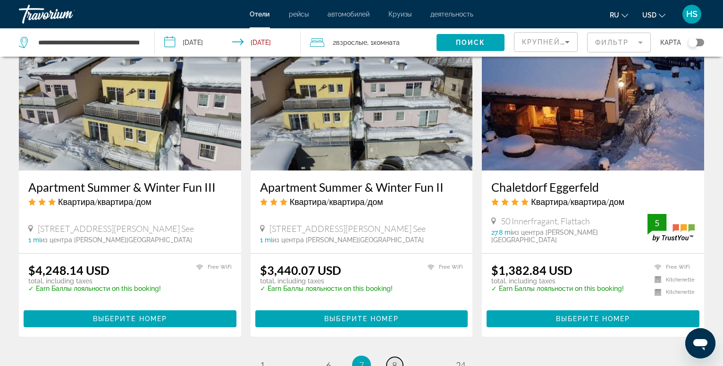
click at [395, 359] on span "8" at bounding box center [394, 364] width 5 height 10
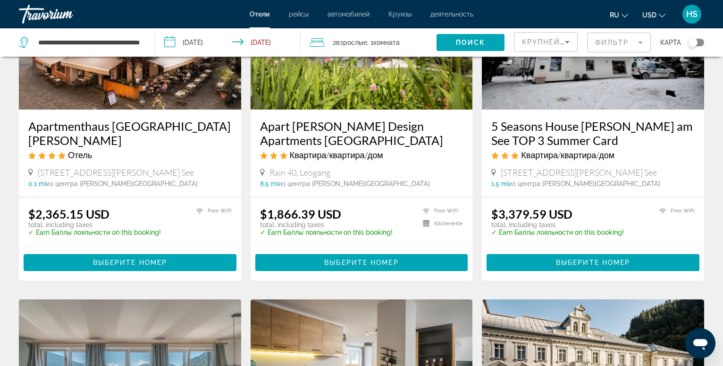
scroll to position [1251, 0]
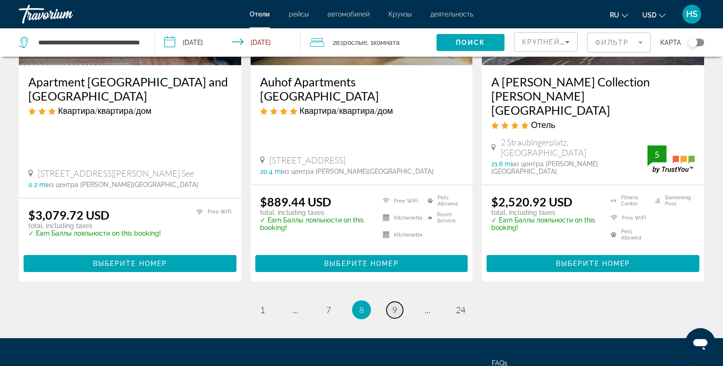
click at [395, 304] on span "9" at bounding box center [394, 309] width 5 height 10
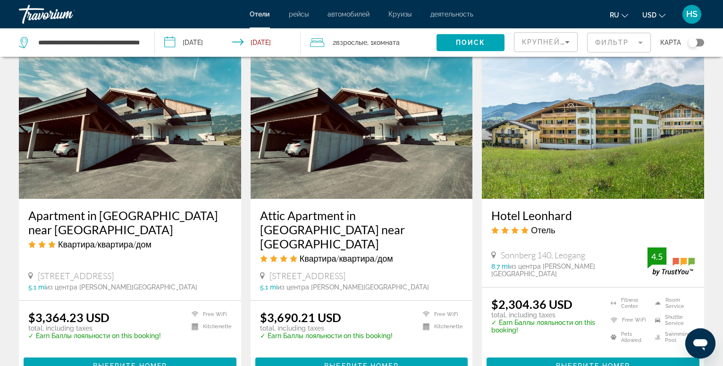
scroll to position [1155, 0]
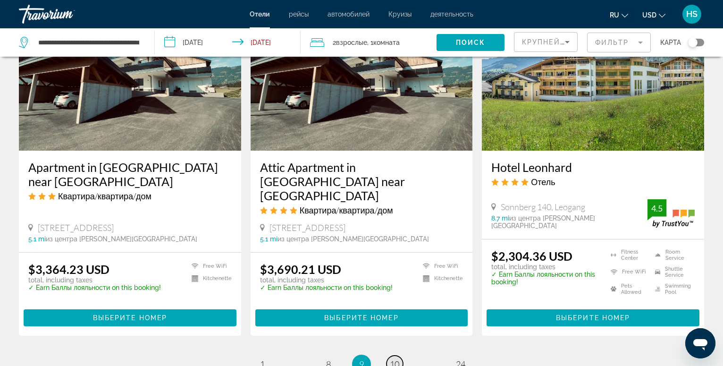
click at [394, 358] on span "10" at bounding box center [394, 363] width 9 height 10
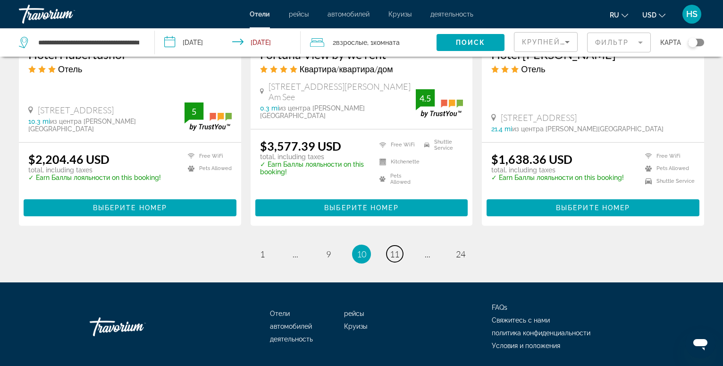
scroll to position [1275, 0]
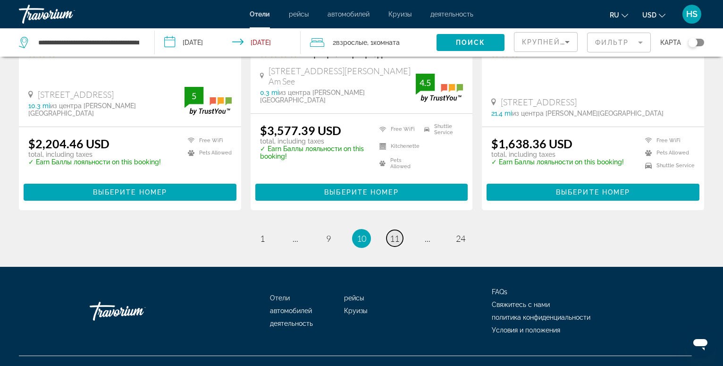
click at [396, 233] on span "11" at bounding box center [394, 238] width 9 height 10
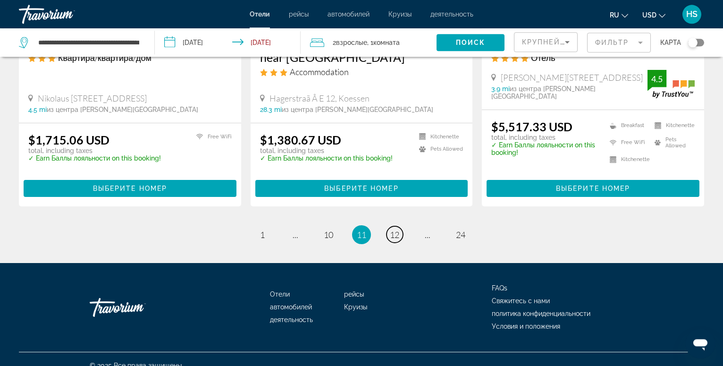
scroll to position [1279, 0]
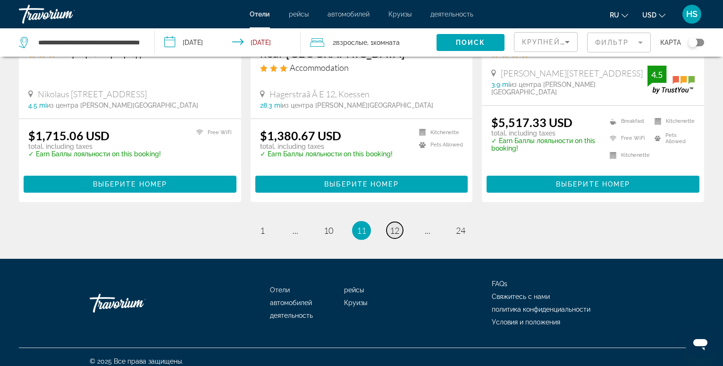
click at [398, 225] on span "12" at bounding box center [394, 230] width 9 height 10
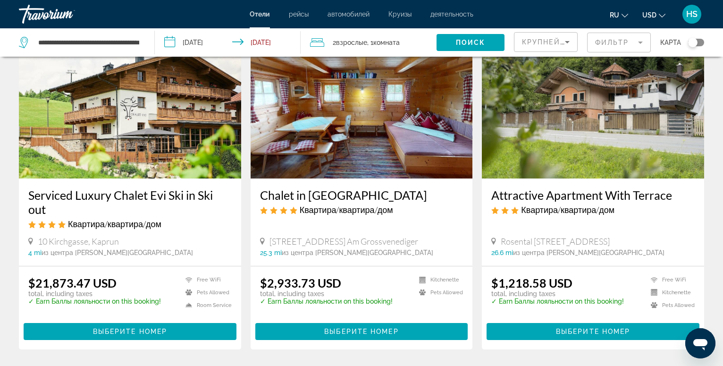
scroll to position [1251, 0]
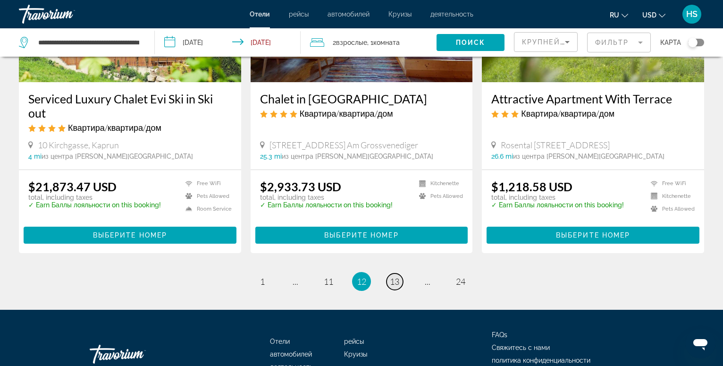
click at [396, 276] on span "13" at bounding box center [394, 281] width 9 height 10
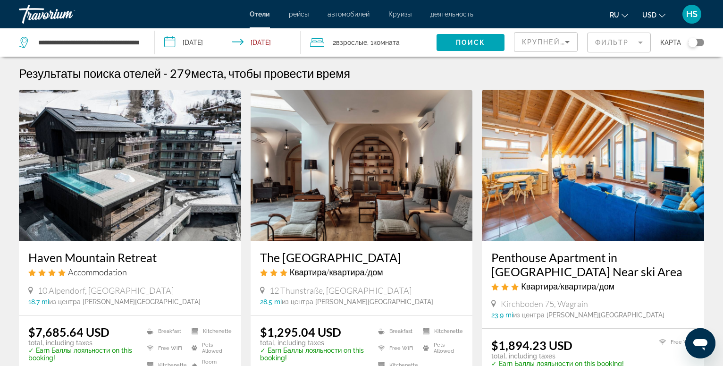
drag, startPoint x: 142, startPoint y: 42, endPoint x: 133, endPoint y: 41, distance: 9.5
click at [133, 41] on div "**********" at bounding box center [82, 42] width 126 height 28
click at [144, 42] on div "**********" at bounding box center [82, 42] width 126 height 28
drag, startPoint x: 138, startPoint y: 41, endPoint x: 75, endPoint y: 42, distance: 62.3
click at [75, 42] on input "**********" at bounding box center [88, 42] width 103 height 14
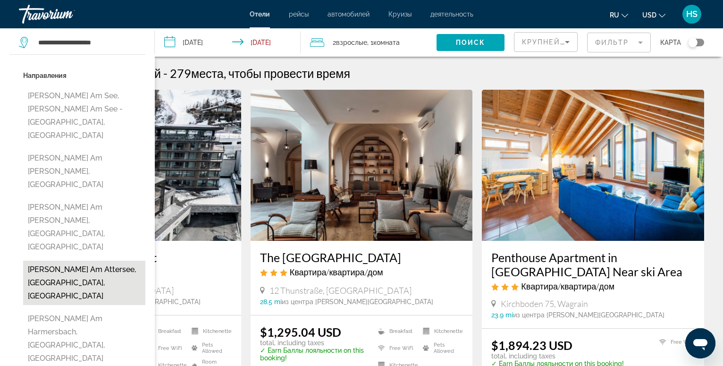
click at [82, 260] on button "[PERSON_NAME] Am Attersee, [GEOGRAPHIC_DATA], [GEOGRAPHIC_DATA]" at bounding box center [84, 282] width 122 height 44
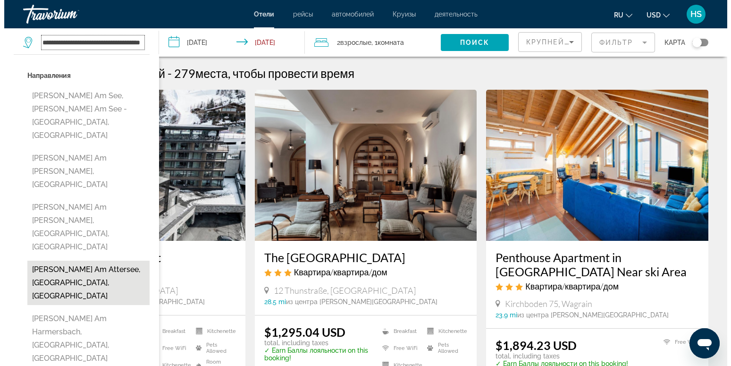
scroll to position [0, 25]
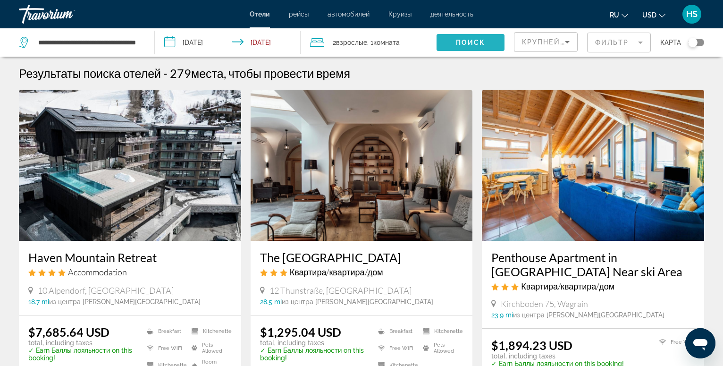
click at [460, 42] on span "Поиск" at bounding box center [471, 43] width 30 height 8
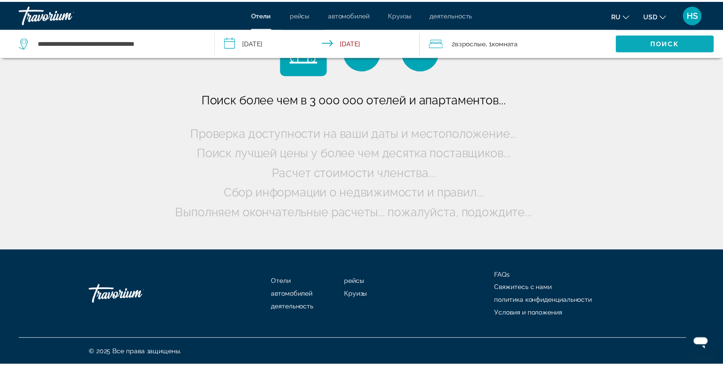
scroll to position [0, 0]
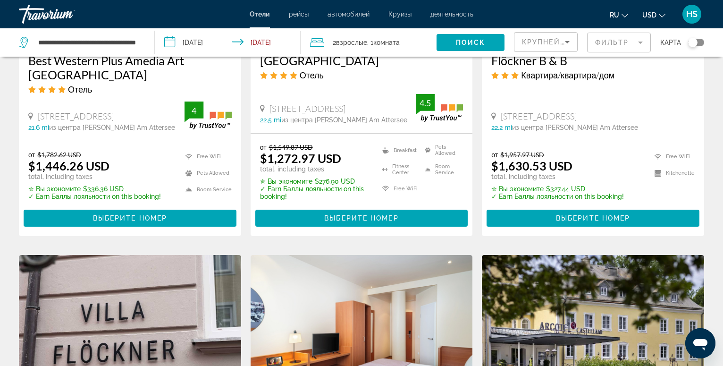
scroll to position [625, 0]
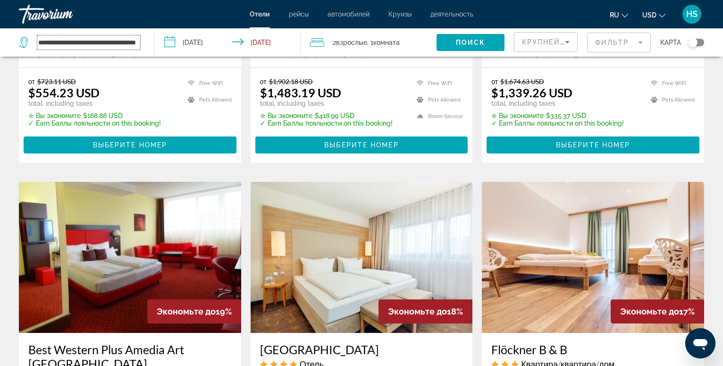
drag, startPoint x: 138, startPoint y: 41, endPoint x: 65, endPoint y: 40, distance: 72.6
click at [65, 40] on input "**********" at bounding box center [88, 42] width 103 height 14
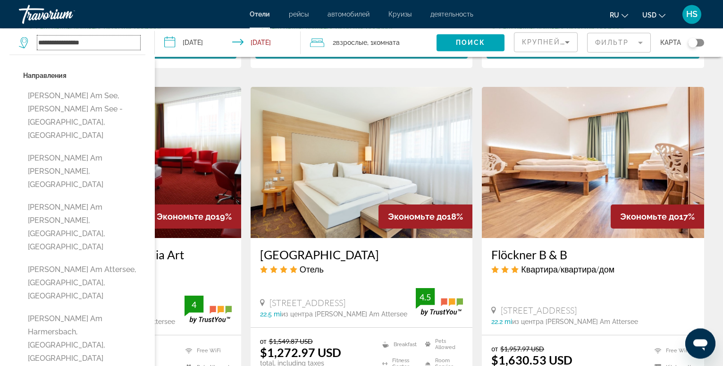
scroll to position [722, 0]
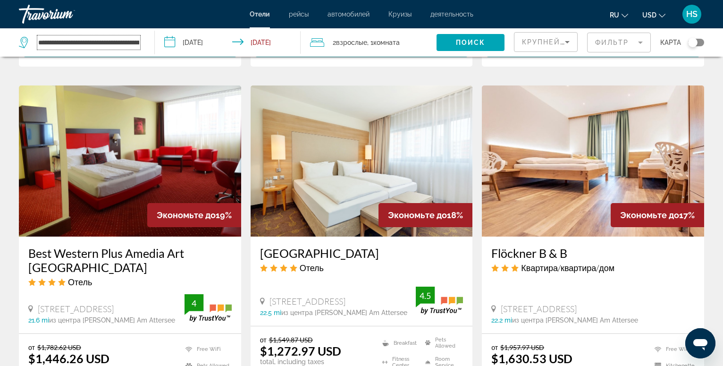
scroll to position [0, 58]
click at [488, 42] on span "Search widget" at bounding box center [470, 42] width 68 height 23
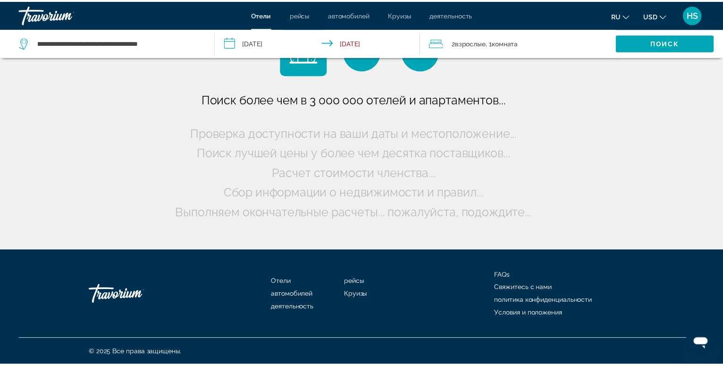
scroll to position [0, 0]
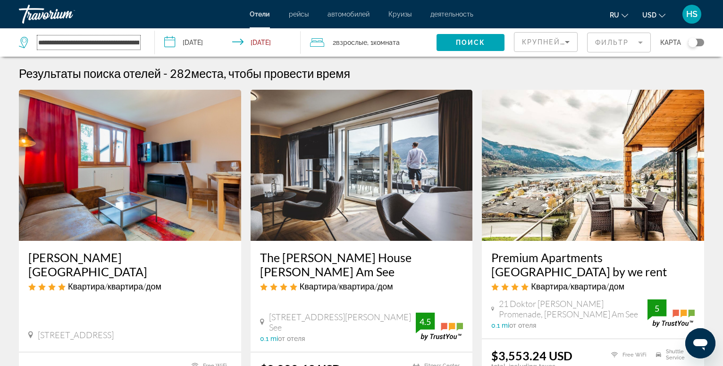
drag, startPoint x: 93, startPoint y: 45, endPoint x: 34, endPoint y: 44, distance: 58.5
click at [37, 44] on input "**********" at bounding box center [88, 42] width 103 height 14
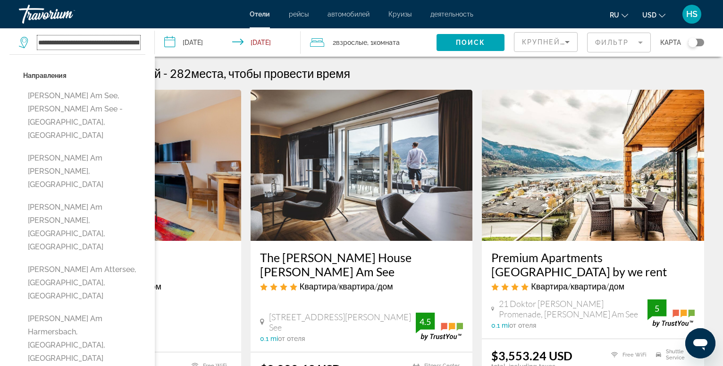
type input "**********"
drag, startPoint x: 119, startPoint y: 42, endPoint x: 25, endPoint y: 37, distance: 94.5
click at [37, 37] on input "**********" at bounding box center [88, 42] width 103 height 14
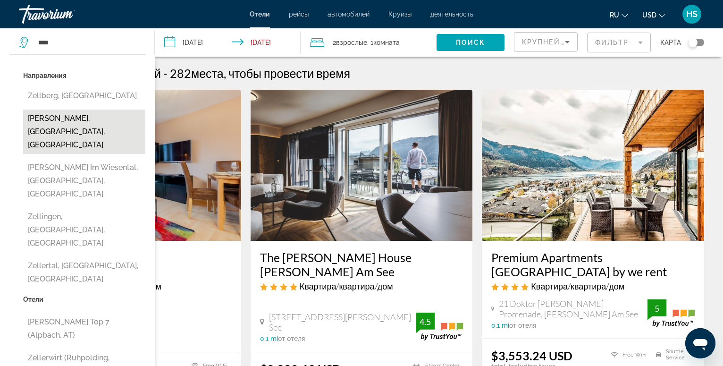
click at [72, 120] on button "[PERSON_NAME], [GEOGRAPHIC_DATA], [GEOGRAPHIC_DATA]" at bounding box center [84, 131] width 122 height 44
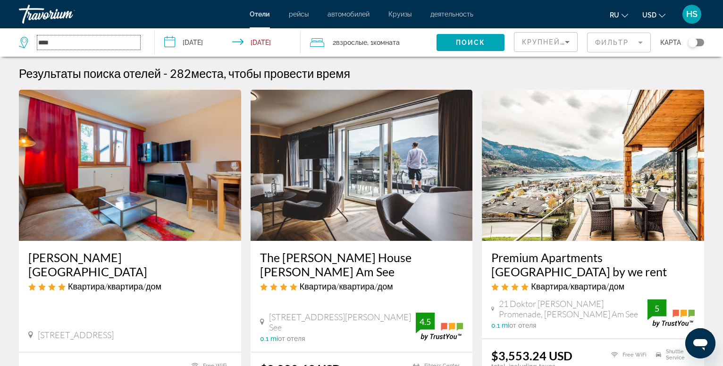
type input "**********"
click at [467, 41] on span "Поиск" at bounding box center [471, 43] width 30 height 8
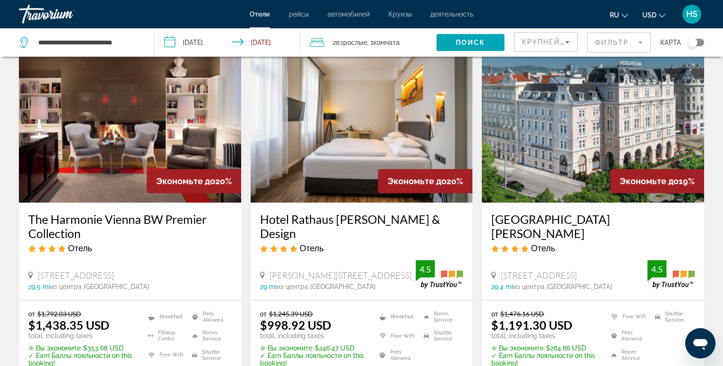
scroll to position [773, 0]
